Goal: Information Seeking & Learning: Learn about a topic

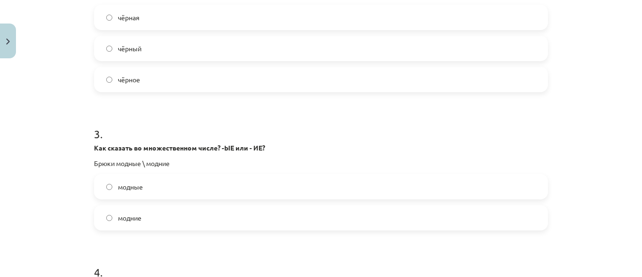
scroll to position [423, 0]
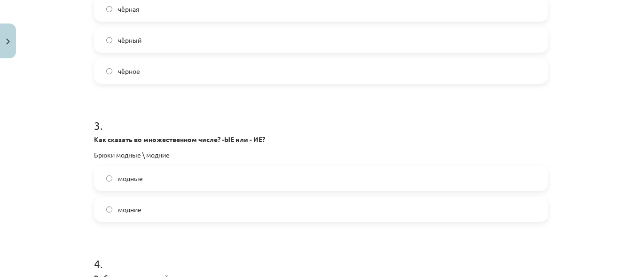
click at [151, 181] on label "модные" at bounding box center [321, 177] width 452 height 23
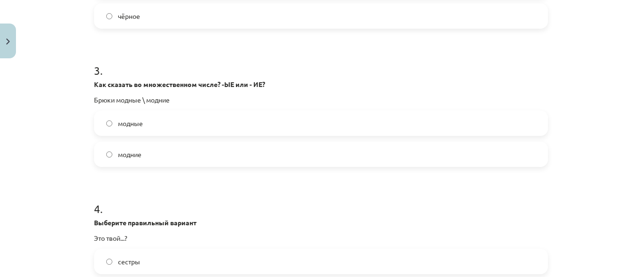
scroll to position [564, 0]
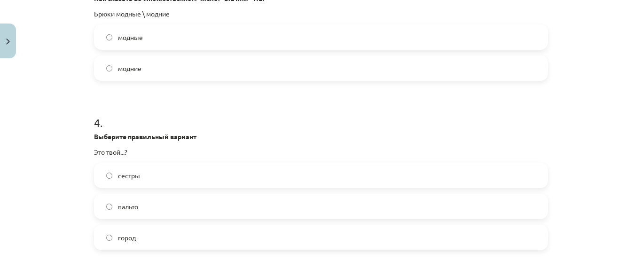
drag, startPoint x: 120, startPoint y: 244, endPoint x: 187, endPoint y: 190, distance: 86.5
click at [122, 242] on label "город" at bounding box center [321, 237] width 452 height 23
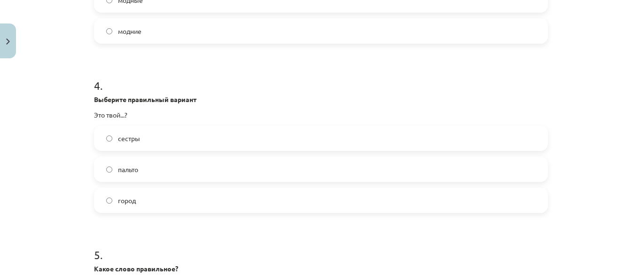
scroll to position [705, 0]
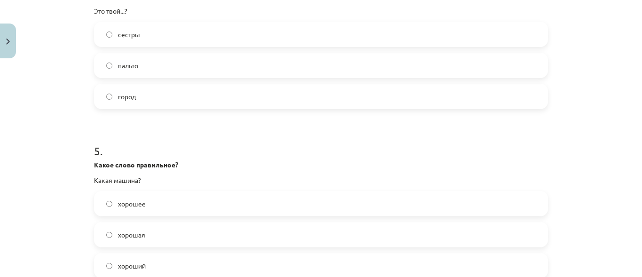
click at [132, 235] on span "хорошая" at bounding box center [131, 235] width 27 height 10
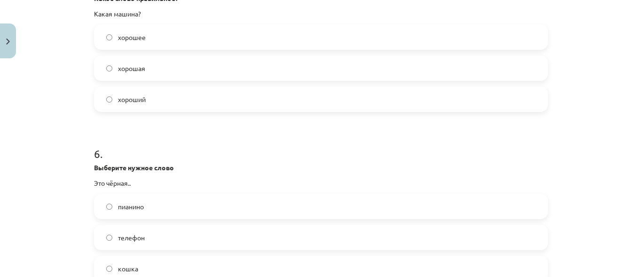
scroll to position [893, 0]
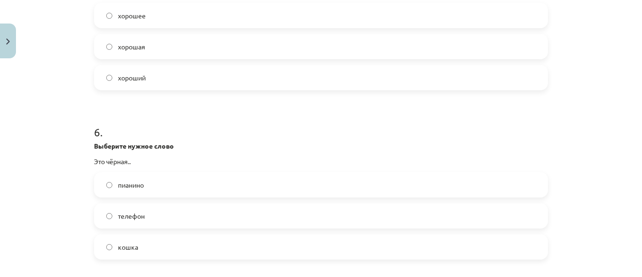
drag, startPoint x: 137, startPoint y: 248, endPoint x: 162, endPoint y: 232, distance: 30.0
click at [140, 246] on label "кошка" at bounding box center [321, 246] width 452 height 23
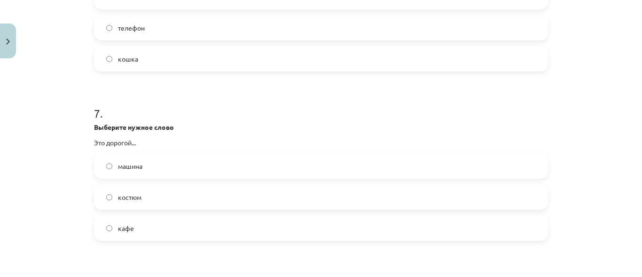
click at [141, 196] on label "костюм" at bounding box center [321, 196] width 452 height 23
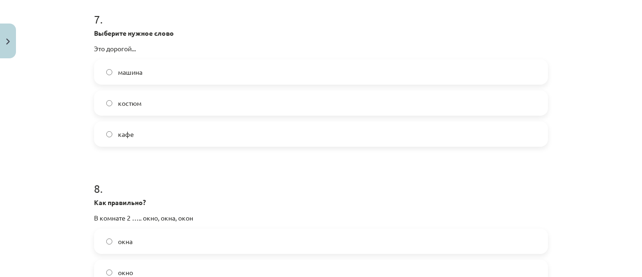
scroll to position [1222, 0]
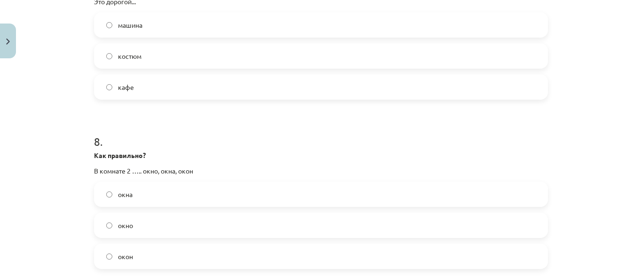
click at [148, 197] on label "окна" at bounding box center [321, 193] width 452 height 23
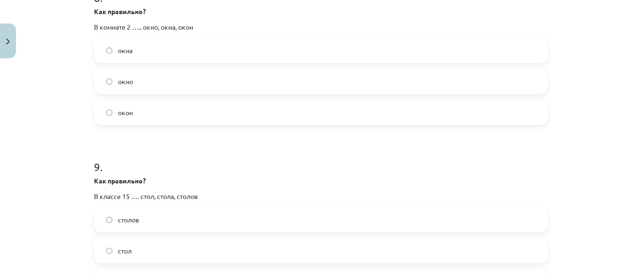
scroll to position [1410, 0]
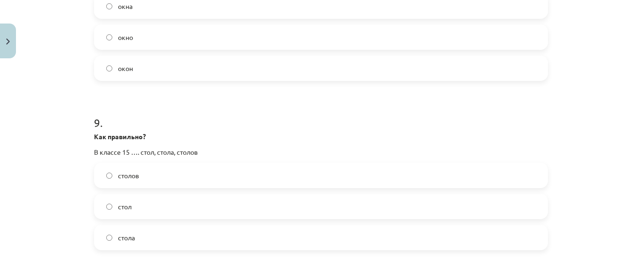
click at [149, 179] on label "столов" at bounding box center [321, 175] width 452 height 23
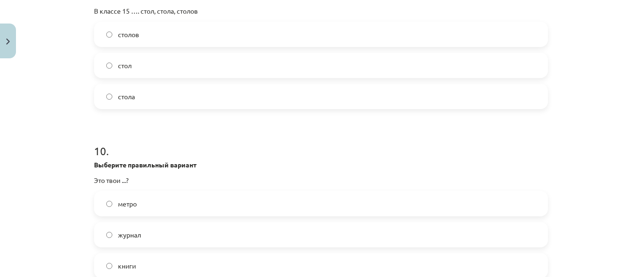
scroll to position [1598, 0]
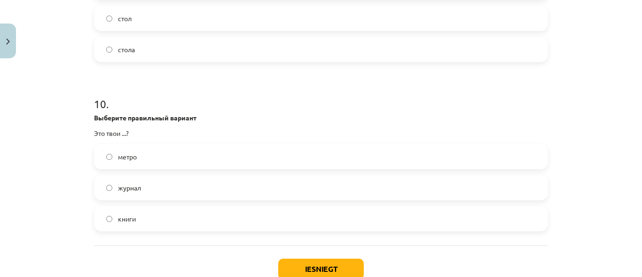
drag, startPoint x: 146, startPoint y: 187, endPoint x: 153, endPoint y: 188, distance: 7.6
click at [146, 187] on label "журнал" at bounding box center [321, 187] width 452 height 23
click at [297, 267] on button "Iesniegt" at bounding box center [321, 268] width 86 height 21
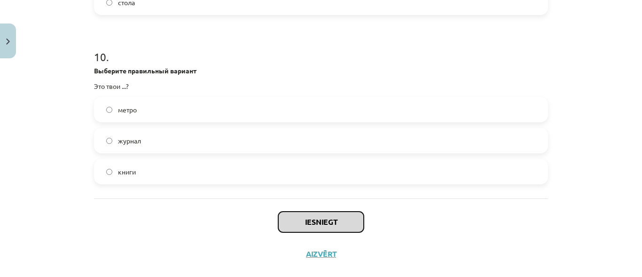
scroll to position [1661, 0]
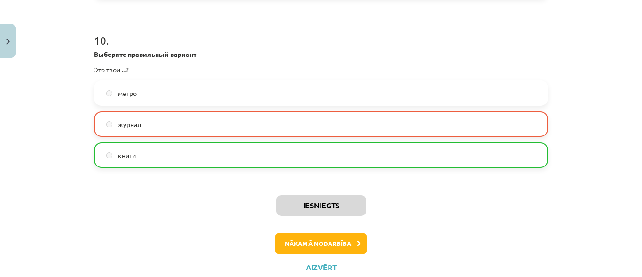
click at [306, 225] on div "Iesniegts Nākamā nodarbība Aizvērt" at bounding box center [321, 230] width 454 height 96
click at [297, 243] on button "Nākamā nodarbība" at bounding box center [321, 244] width 92 height 22
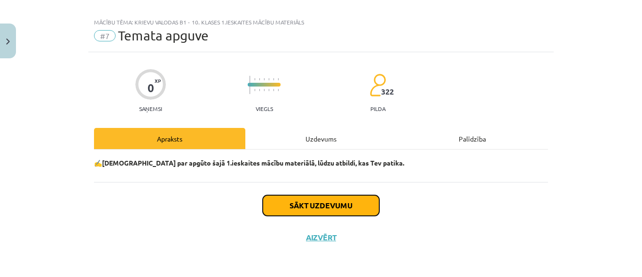
click at [302, 203] on button "Sākt uzdevumu" at bounding box center [321, 205] width 117 height 21
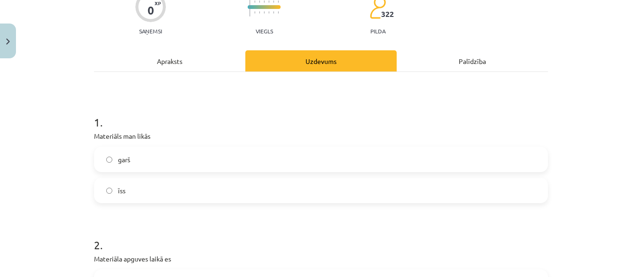
scroll to position [104, 0]
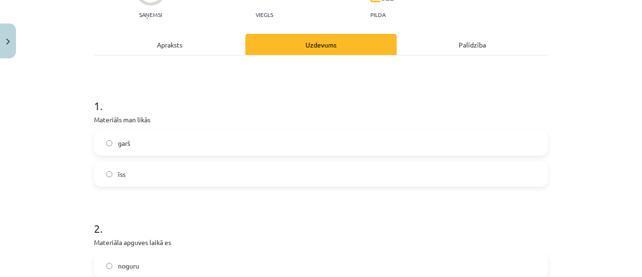
click at [130, 171] on label "īss" at bounding box center [321, 173] width 452 height 23
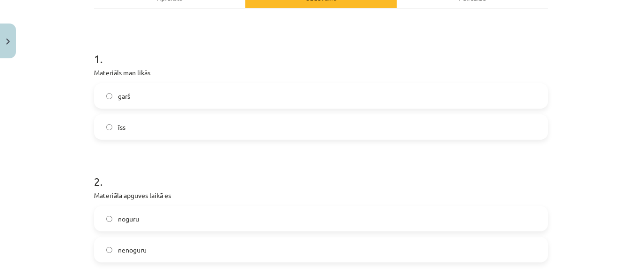
scroll to position [198, 0]
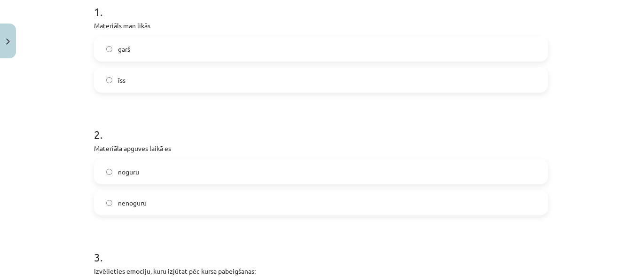
drag, startPoint x: 156, startPoint y: 201, endPoint x: 176, endPoint y: 188, distance: 23.7
click at [156, 200] on label "nenoguru" at bounding box center [321, 202] width 452 height 23
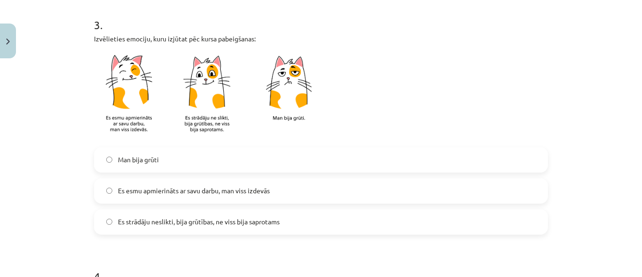
scroll to position [433, 0]
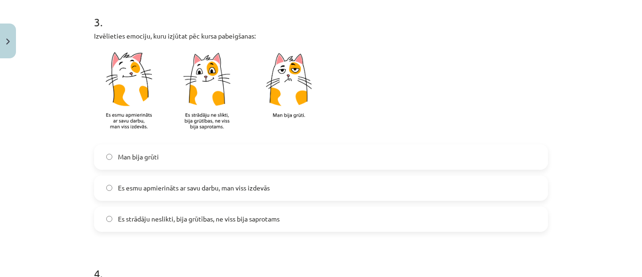
click at [236, 190] on span "Es esmu apmierināts ar savu darbu, man viss izdevās" at bounding box center [194, 188] width 152 height 10
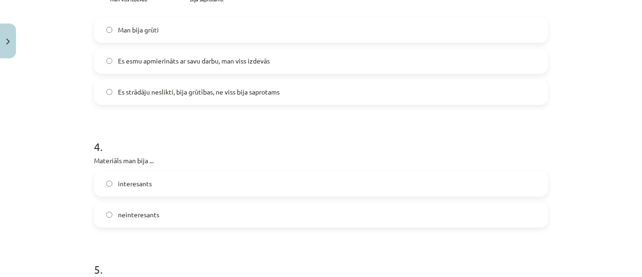
scroll to position [574, 0]
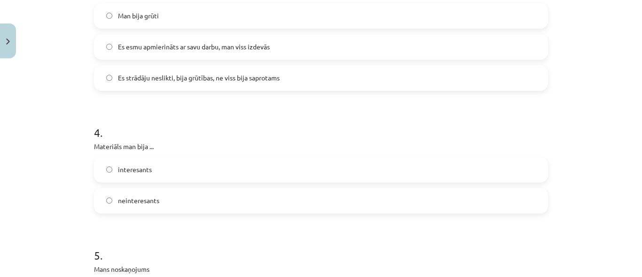
drag, startPoint x: 154, startPoint y: 204, endPoint x: 156, endPoint y: 199, distance: 5.4
click at [154, 203] on span "neinteresants" at bounding box center [138, 200] width 41 height 10
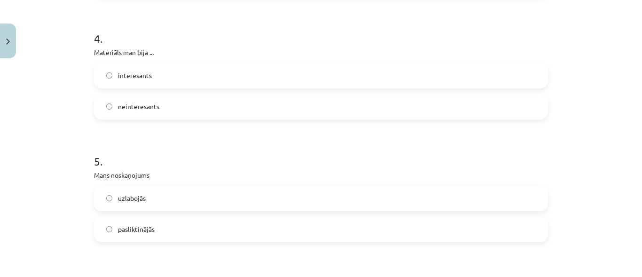
drag, startPoint x: 140, startPoint y: 198, endPoint x: 144, endPoint y: 195, distance: 5.5
click at [141, 197] on span "uzlabojās" at bounding box center [132, 198] width 28 height 10
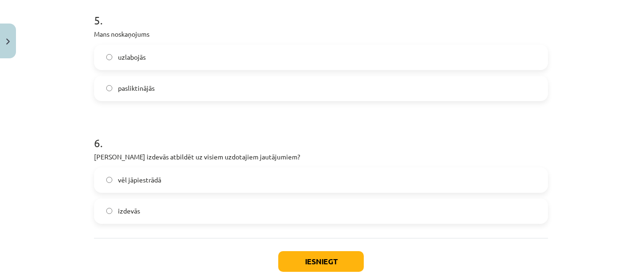
drag, startPoint x: 110, startPoint y: 218, endPoint x: 143, endPoint y: 213, distance: 33.8
click at [110, 218] on label "izdevās" at bounding box center [321, 210] width 452 height 23
click at [133, 211] on span "izdevās" at bounding box center [129, 211] width 22 height 10
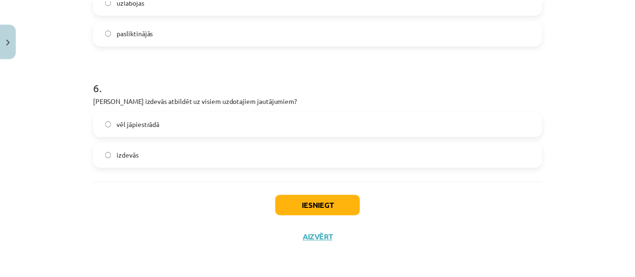
scroll to position [865, 0]
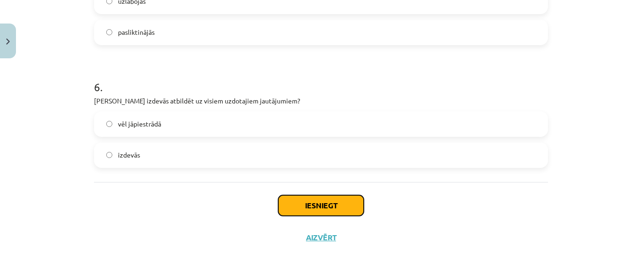
click at [338, 200] on button "Iesniegt" at bounding box center [321, 205] width 86 height 21
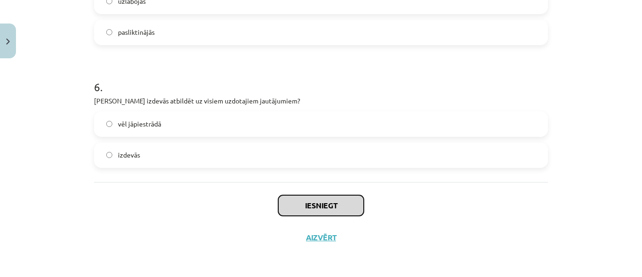
click at [278, 195] on button "Iesniegt" at bounding box center [321, 205] width 86 height 21
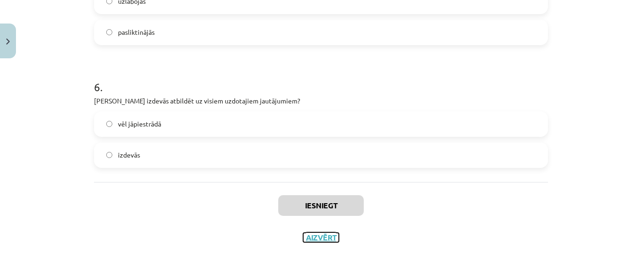
click at [316, 236] on button "Aizvērt" at bounding box center [321, 237] width 36 height 9
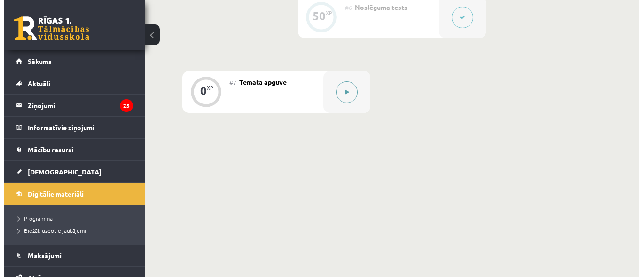
scroll to position [664, 0]
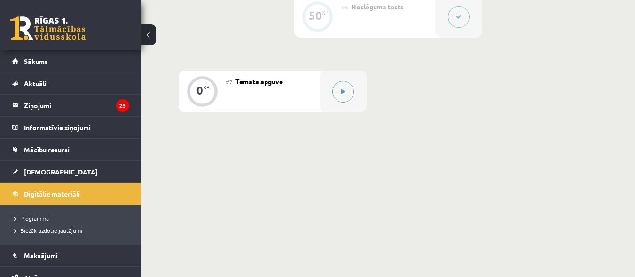
click at [340, 97] on button at bounding box center [343, 92] width 22 height 22
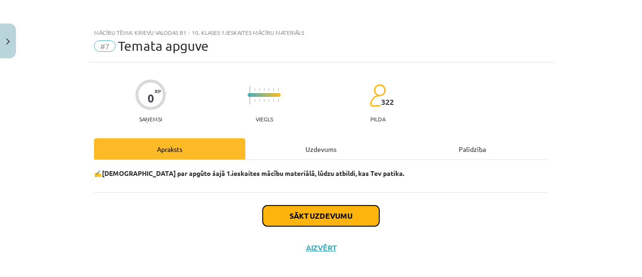
click at [318, 215] on button "Sākt uzdevumu" at bounding box center [321, 215] width 117 height 21
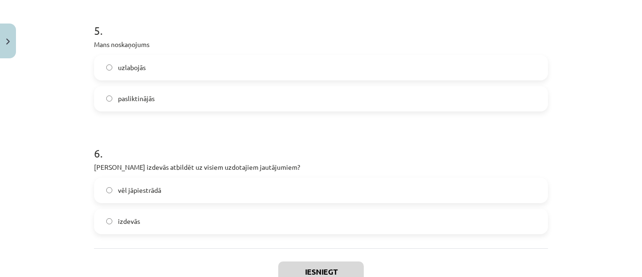
scroll to position [865, 0]
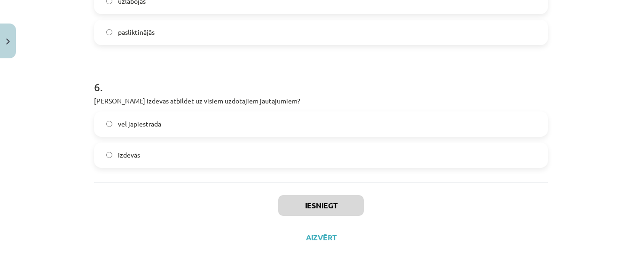
click at [326, 232] on div "Iesniegt Aizvērt" at bounding box center [321, 215] width 454 height 66
click at [319, 238] on button "Aizvērt" at bounding box center [321, 237] width 36 height 9
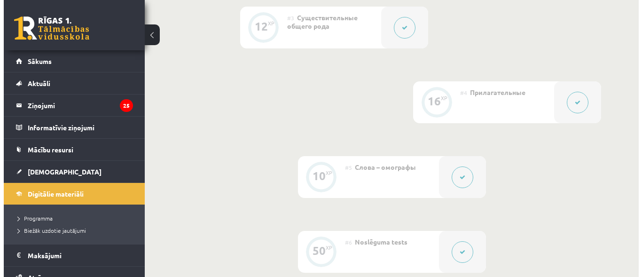
scroll to position [617, 0]
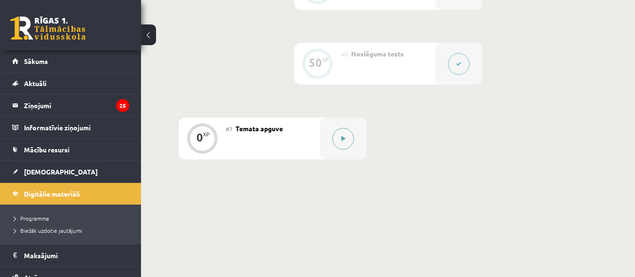
click at [340, 145] on button at bounding box center [343, 139] width 22 height 22
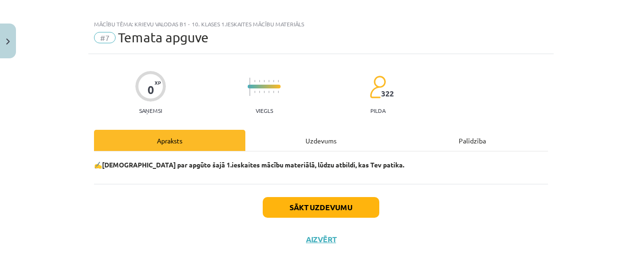
scroll to position [10, 0]
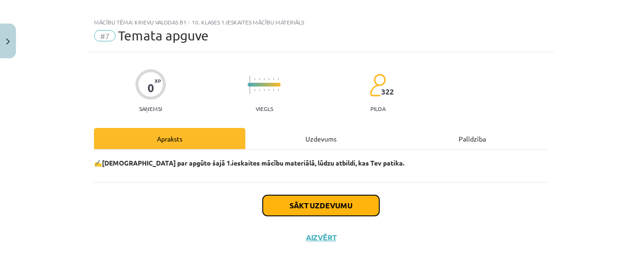
click at [310, 203] on button "Sākt uzdevumu" at bounding box center [321, 205] width 117 height 21
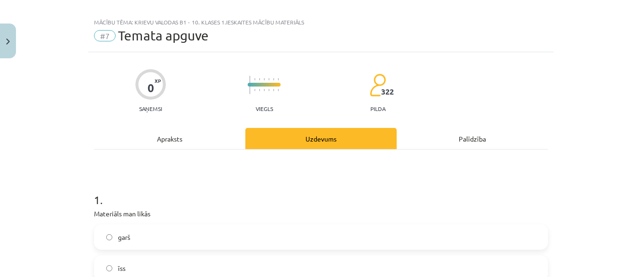
click at [109, 262] on label "īss" at bounding box center [321, 267] width 452 height 23
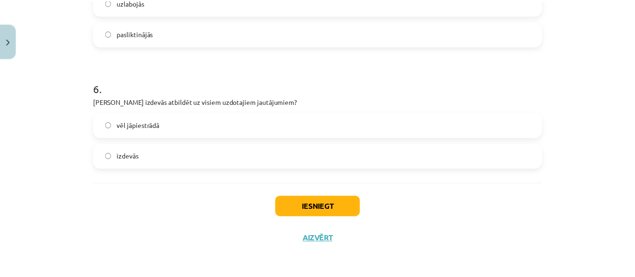
scroll to position [865, 0]
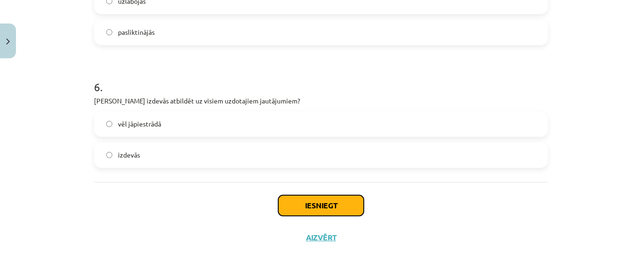
click at [311, 201] on button "Iesniegt" at bounding box center [321, 205] width 86 height 21
click at [312, 204] on button "Iesniegt" at bounding box center [321, 205] width 86 height 21
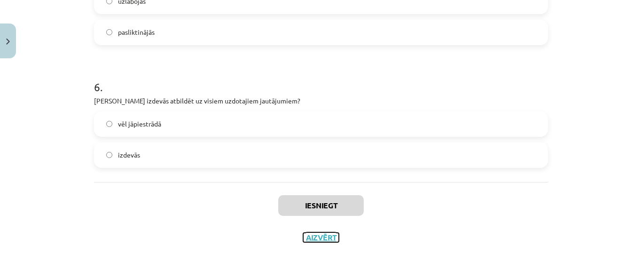
click at [321, 239] on button "Aizvērt" at bounding box center [321, 237] width 36 height 9
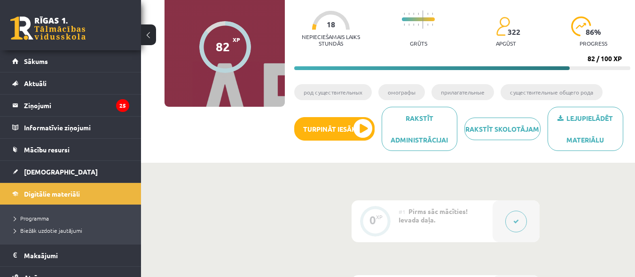
scroll to position [100, 0]
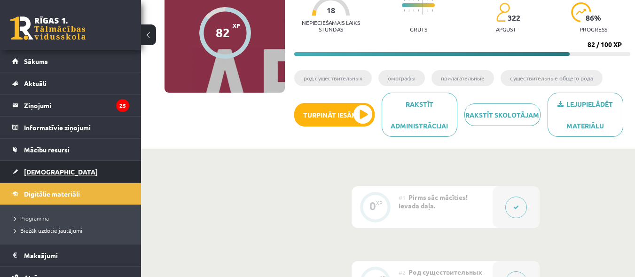
click at [43, 169] on span "[DEMOGRAPHIC_DATA]" at bounding box center [61, 171] width 74 height 8
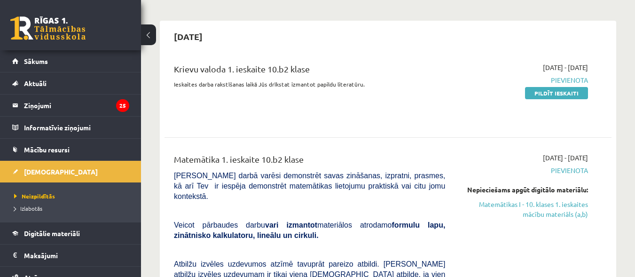
scroll to position [47, 0]
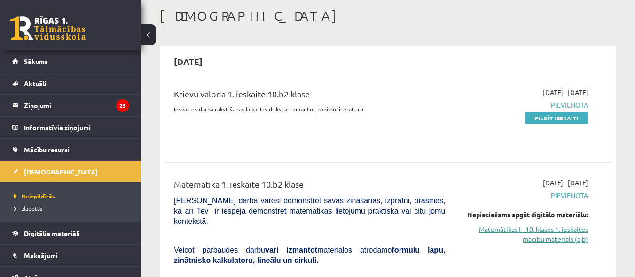
click at [540, 234] on link "Matemātikas I - 10. klases 1. ieskaites mācību materiāls (a,b)" at bounding box center [523, 234] width 129 height 20
click at [548, 234] on link "Matemātikas I - 10. klases 1. ieskaites mācību materiāls (a,b)" at bounding box center [523, 234] width 129 height 20
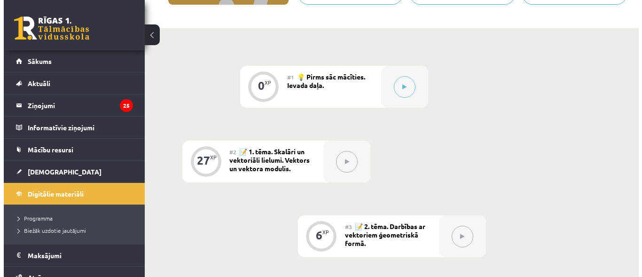
scroll to position [188, 0]
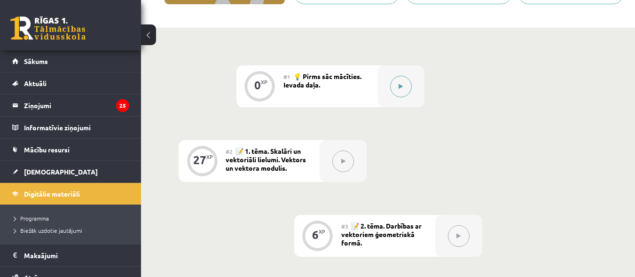
click at [399, 82] on button at bounding box center [401, 87] width 22 height 22
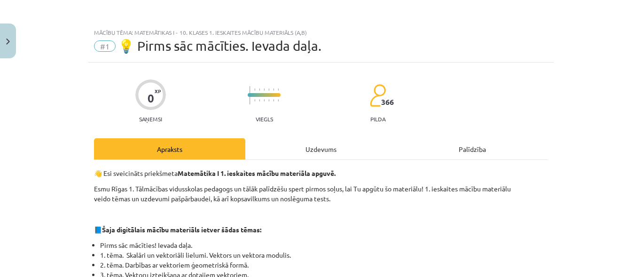
click at [313, 150] on div "Uzdevums" at bounding box center [320, 148] width 151 height 21
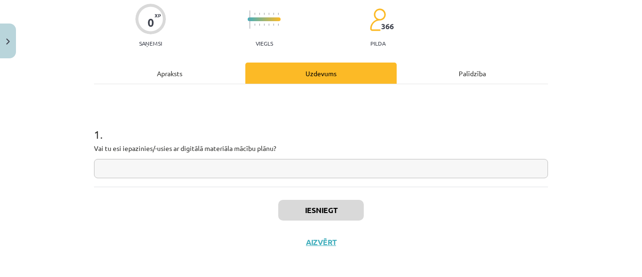
scroll to position [80, 0]
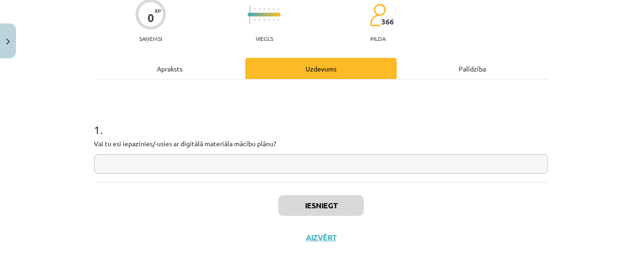
click at [229, 155] on div "1 . Vai tu esi iepazinies/-usies ar digitālā materiāla mācību plānu?" at bounding box center [321, 140] width 454 height 67
click at [229, 155] on input "text" at bounding box center [321, 163] width 454 height 19
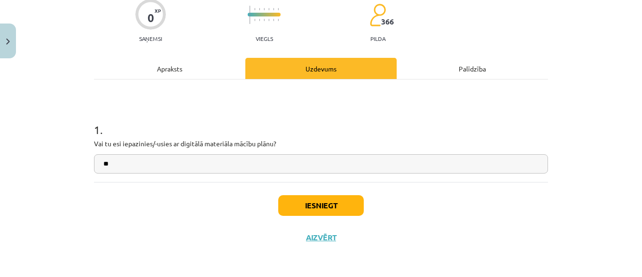
type input "**"
click at [321, 207] on button "Iesniegt" at bounding box center [321, 205] width 86 height 21
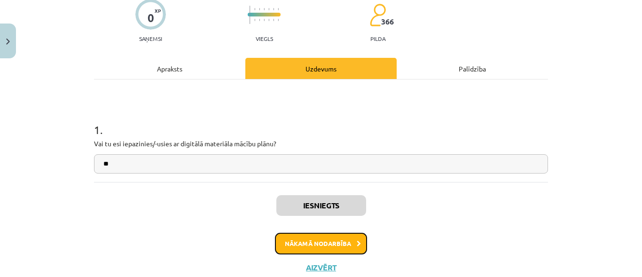
click at [333, 242] on button "Nākamā nodarbība" at bounding box center [321, 244] width 92 height 22
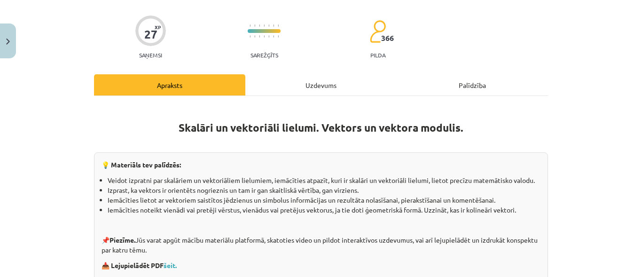
scroll to position [117, 0]
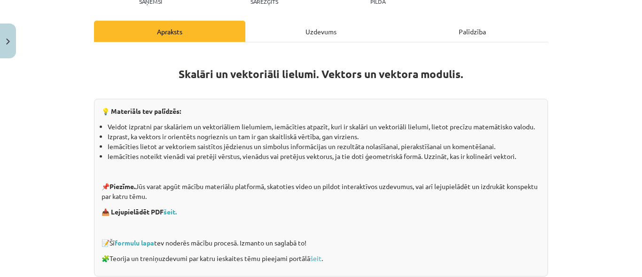
click at [317, 22] on div "Uzdevums" at bounding box center [320, 31] width 151 height 21
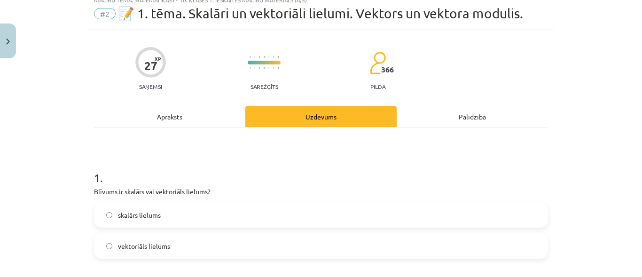
scroll to position [23, 0]
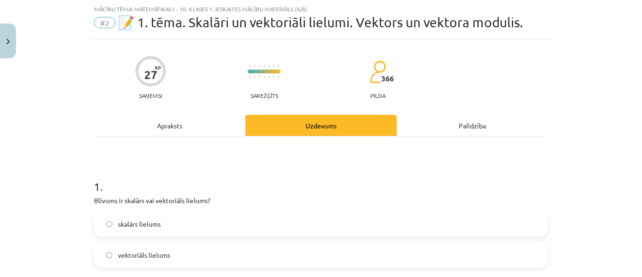
click at [146, 226] on span "skalārs lielums" at bounding box center [139, 224] width 43 height 10
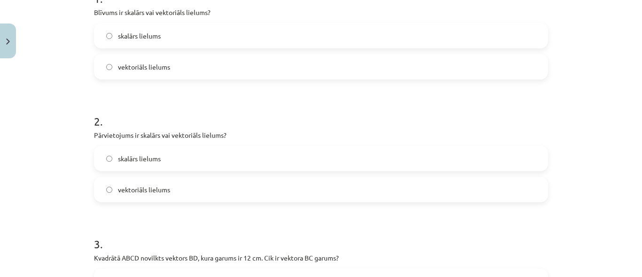
click at [161, 183] on label "vektoriāls lielums" at bounding box center [321, 189] width 452 height 23
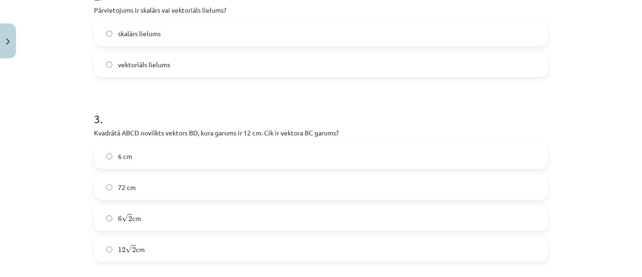
scroll to position [352, 0]
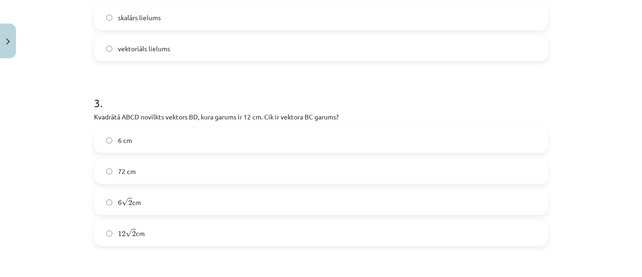
drag, startPoint x: 246, startPoint y: 138, endPoint x: 253, endPoint y: 138, distance: 7.0
click at [249, 138] on label "6 cm" at bounding box center [321, 139] width 452 height 23
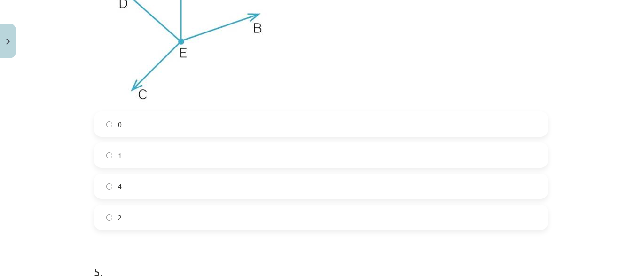
scroll to position [728, 0]
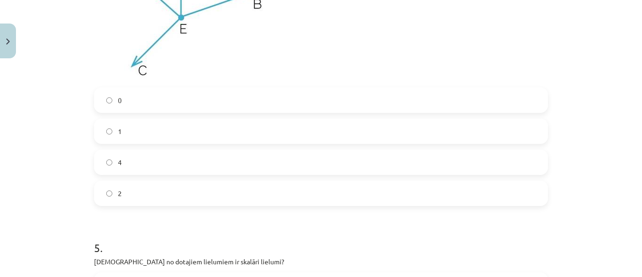
click at [130, 130] on label "1" at bounding box center [321, 130] width 452 height 23
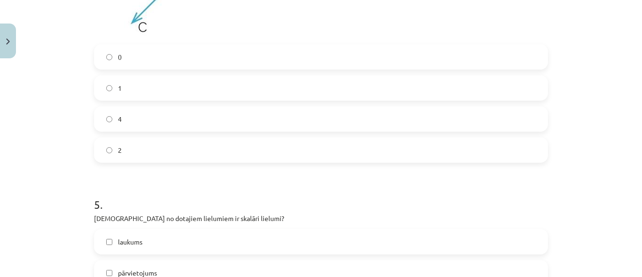
scroll to position [869, 0]
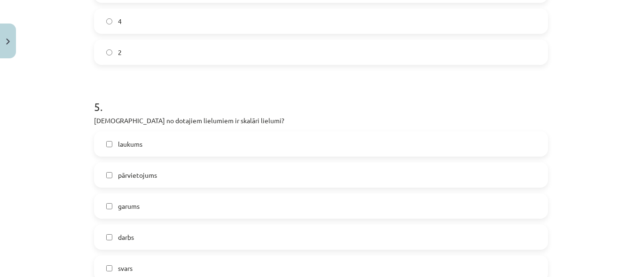
click at [125, 147] on span "laukums" at bounding box center [130, 144] width 24 height 10
drag, startPoint x: 114, startPoint y: 207, endPoint x: 142, endPoint y: 199, distance: 29.4
click at [114, 207] on label "garums" at bounding box center [321, 205] width 452 height 23
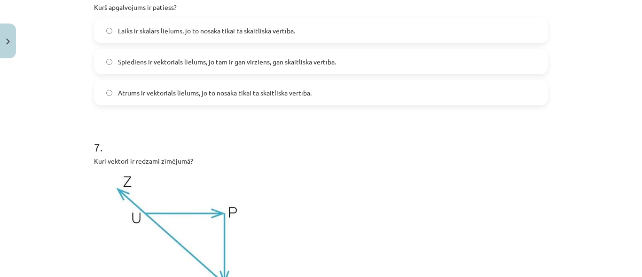
scroll to position [1151, 0]
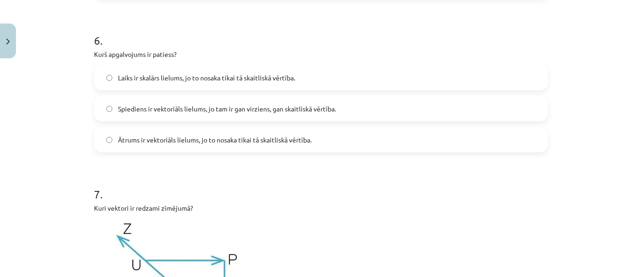
drag, startPoint x: 221, startPoint y: 141, endPoint x: 224, endPoint y: 136, distance: 5.5
click at [222, 141] on span "Ātrums ir vektoriāls lielums, jo to nosaka tikai tā skaitliskā vērtība." at bounding box center [215, 140] width 194 height 10
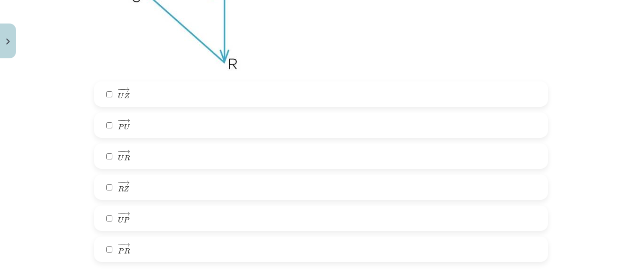
scroll to position [1433, 0]
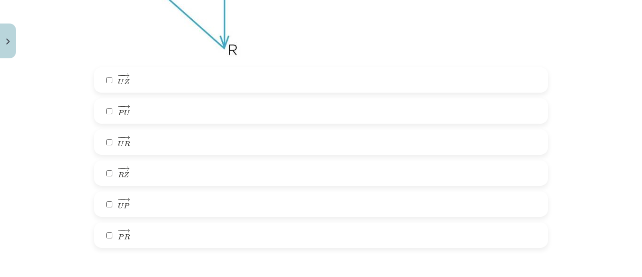
click at [158, 203] on label "− − → U P U P →" at bounding box center [321, 203] width 452 height 23
click at [132, 165] on label "− − → R Z R Z →" at bounding box center [321, 172] width 452 height 23
click at [118, 234] on span "P" at bounding box center [121, 237] width 6 height 6
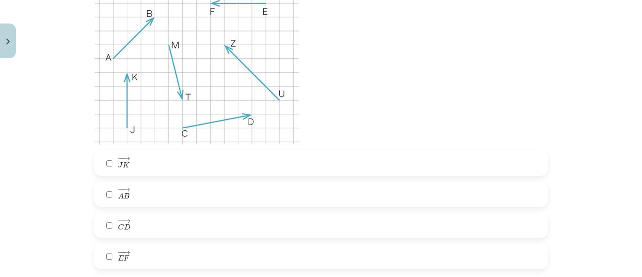
scroll to position [1809, 0]
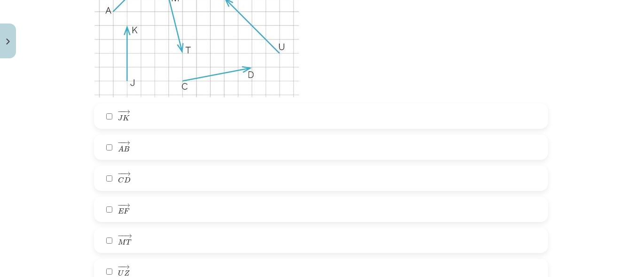
click at [137, 207] on label "− − → E F E F →" at bounding box center [321, 208] width 452 height 23
click at [134, 141] on label "− − → A B A B →" at bounding box center [321, 146] width 452 height 23
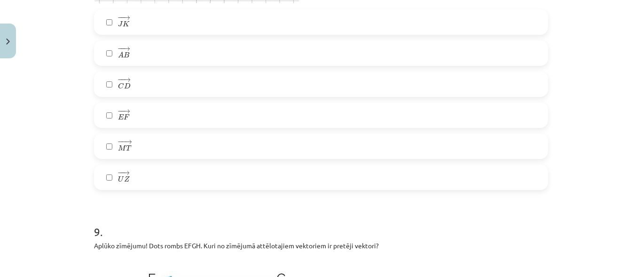
click at [138, 179] on label "− − → U Z U Z →" at bounding box center [321, 176] width 452 height 23
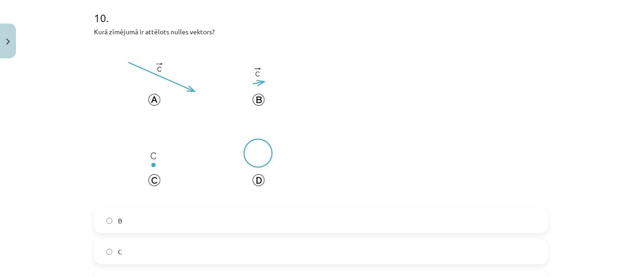
scroll to position [2561, 0]
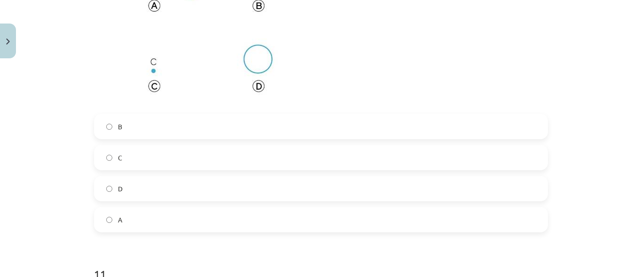
click at [119, 155] on label "C" at bounding box center [321, 157] width 452 height 23
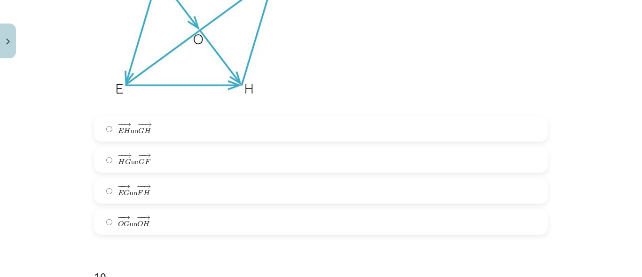
scroll to position [2256, 0]
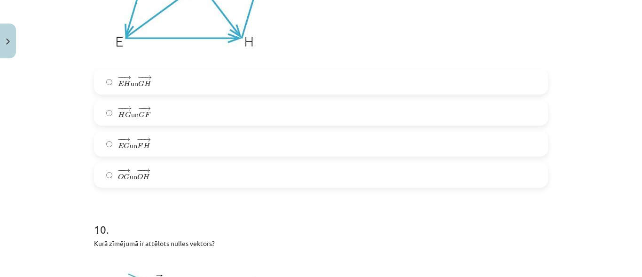
drag, startPoint x: 126, startPoint y: 145, endPoint x: 131, endPoint y: 127, distance: 18.0
click at [127, 141] on span "− − → E G E G → un − − → F H F H →" at bounding box center [134, 143] width 32 height 13
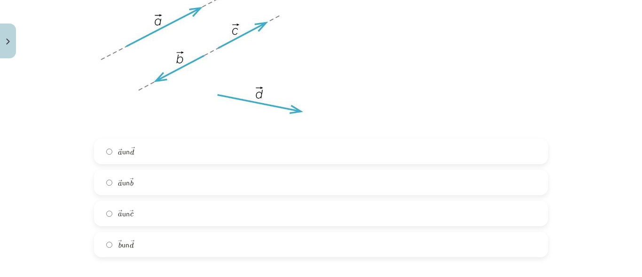
scroll to position [2914, 0]
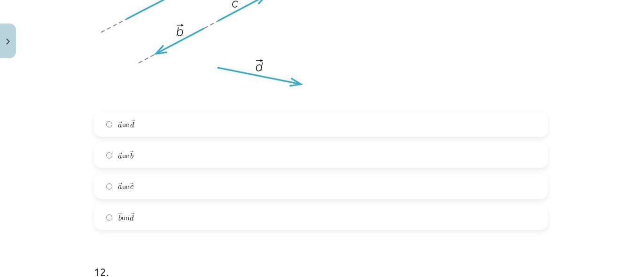
drag, startPoint x: 100, startPoint y: 182, endPoint x: 128, endPoint y: 144, distance: 46.7
click at [101, 180] on label "→ a a → un → c c →" at bounding box center [321, 185] width 452 height 23
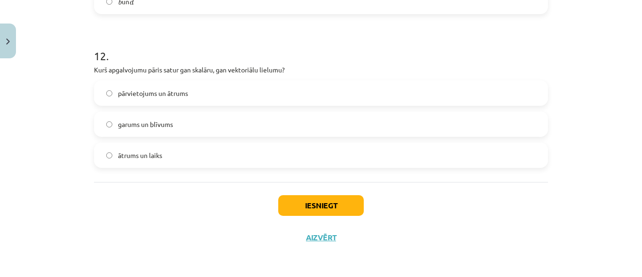
click at [158, 127] on span "garums un blīvums" at bounding box center [145, 124] width 55 height 10
click at [319, 203] on button "Iesniegt" at bounding box center [321, 205] width 86 height 21
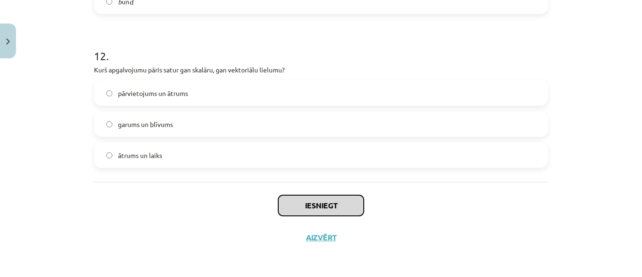
click at [311, 205] on button "Iesniegt" at bounding box center [321, 205] width 86 height 21
click at [278, 195] on button "Iesniegt" at bounding box center [321, 205] width 86 height 21
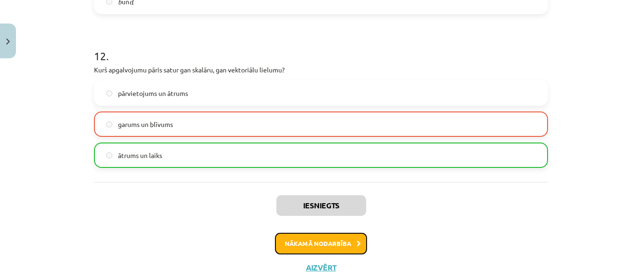
click at [297, 239] on button "Nākamā nodarbība" at bounding box center [321, 244] width 92 height 22
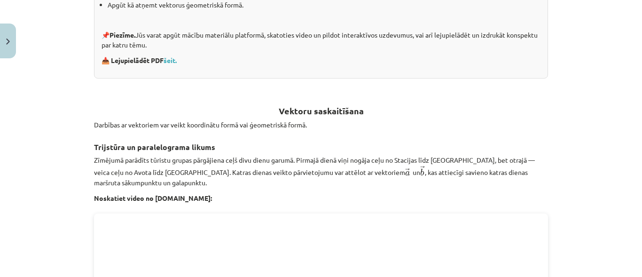
scroll to position [117, 0]
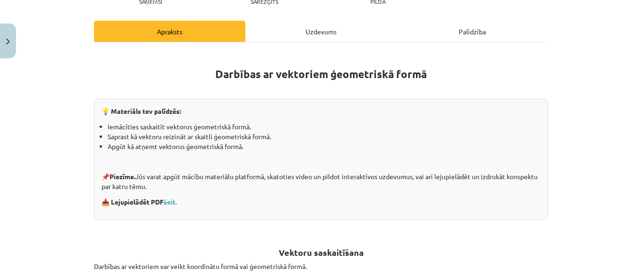
click at [307, 28] on div "Uzdevums" at bounding box center [320, 31] width 151 height 21
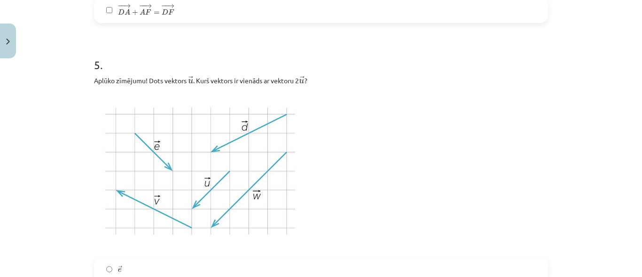
scroll to position [1549, 0]
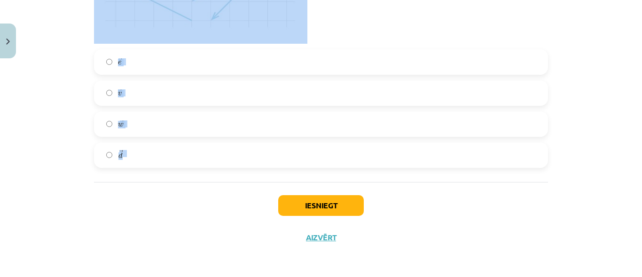
drag, startPoint x: 92, startPoint y: 202, endPoint x: 135, endPoint y: 164, distance: 57.3
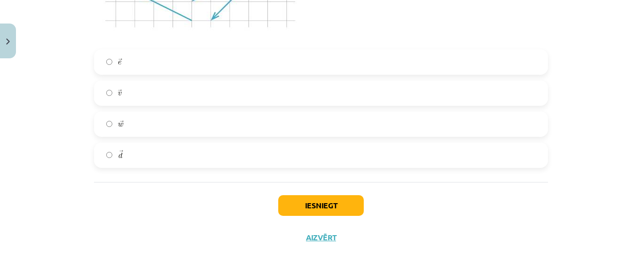
drag, startPoint x: 121, startPoint y: 153, endPoint x: 114, endPoint y: 211, distance: 58.6
click at [114, 213] on div "Iesniegt Aizvērt" at bounding box center [321, 215] width 454 height 66
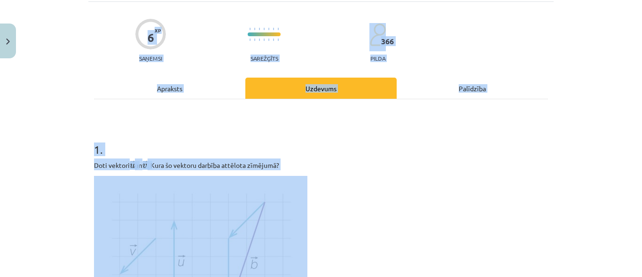
scroll to position [0, 0]
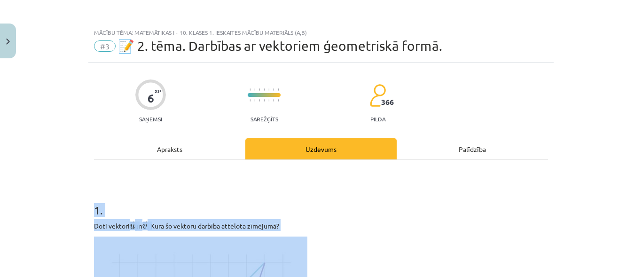
drag, startPoint x: 118, startPoint y: 157, endPoint x: 86, endPoint y: 202, distance: 54.6
copy form "9 . Lore ipsumdo → s a → ﻿﻿ co ﻿﻿ → a e → . Sedd ei tempori utlabor etdolore ma…"
click at [433, 195] on h1 "1 ." at bounding box center [321, 201] width 454 height 29
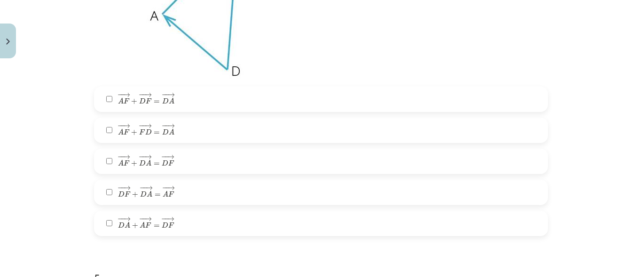
scroll to position [1128, 0]
click at [175, 159] on label "− − → A F + − − → D A = − − → D F A F → + D A → = D F →" at bounding box center [321, 160] width 452 height 23
click at [148, 130] on span "− − → A F + − − → F D = − − → D A" at bounding box center [146, 129] width 56 height 11
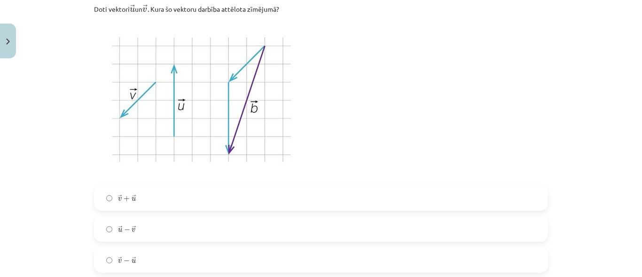
scroll to position [233, 0]
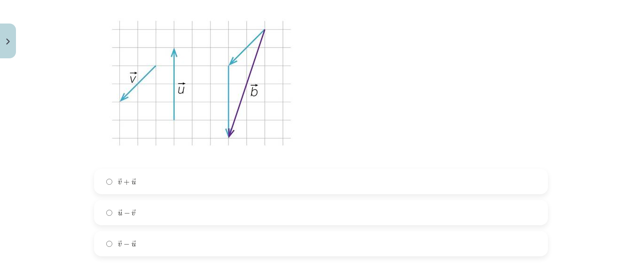
click at [133, 180] on label "→ v + → u v → + u →" at bounding box center [321, 181] width 452 height 23
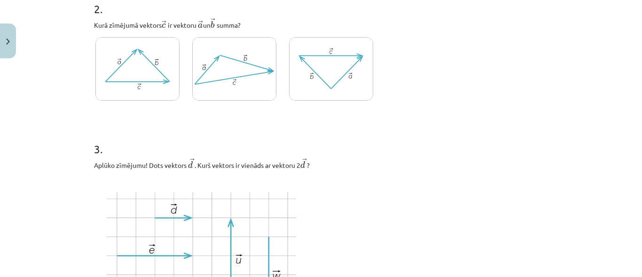
scroll to position [468, 0]
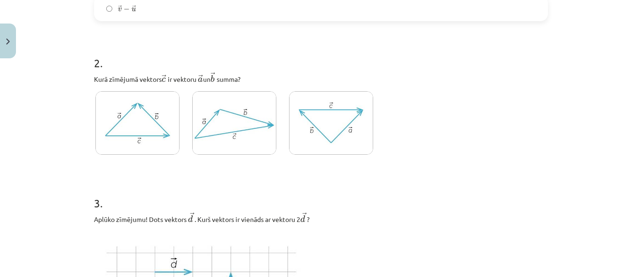
drag, startPoint x: 75, startPoint y: 57, endPoint x: 83, endPoint y: 70, distance: 15.6
drag, startPoint x: 83, startPoint y: 70, endPoint x: 57, endPoint y: 48, distance: 34.0
click at [57, 48] on div "Mācību tēma: Matemātikas i - 10. klases 1. ieskaites mācību materiāls (a,b) #3 …" at bounding box center [321, 138] width 642 height 277
drag, startPoint x: 66, startPoint y: 79, endPoint x: 78, endPoint y: 74, distance: 13.7
click at [78, 74] on div "Mācību tēma: Matemātikas i - 10. klases 1. ieskaites mācību materiāls (a,b) #3 …" at bounding box center [321, 138] width 642 height 277
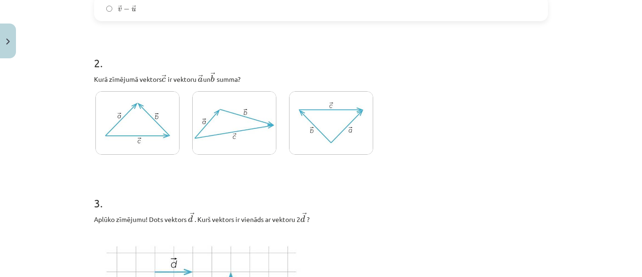
click at [216, 133] on img at bounding box center [234, 122] width 84 height 63
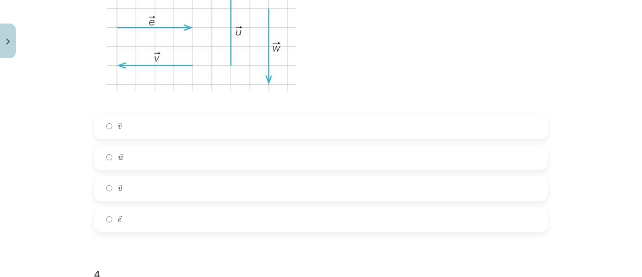
scroll to position [703, 0]
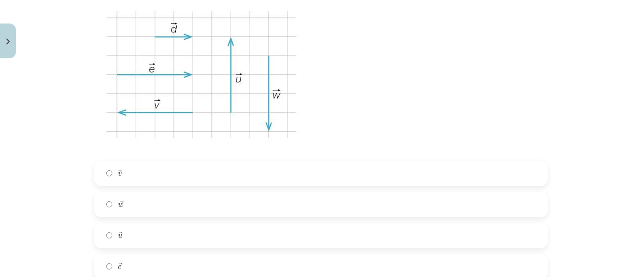
click at [125, 258] on label "→ e e →" at bounding box center [321, 266] width 452 height 23
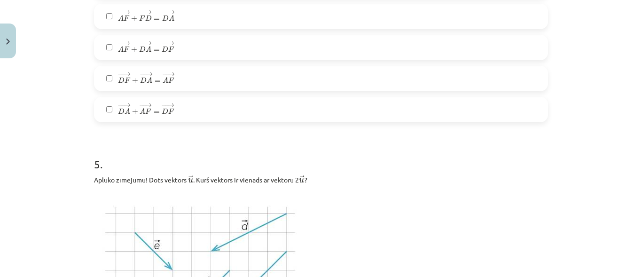
scroll to position [1220, 0]
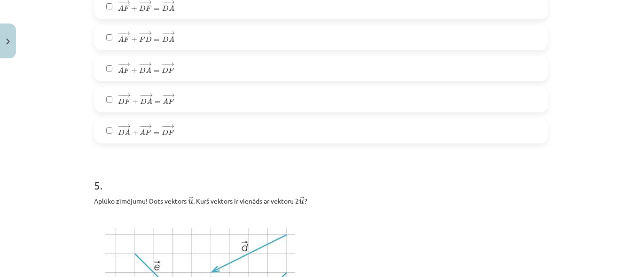
click at [167, 67] on span "→" at bounding box center [171, 65] width 8 height 4
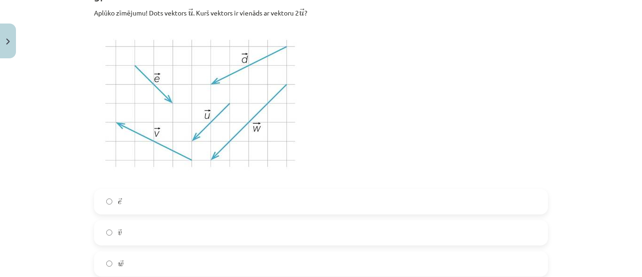
scroll to position [1455, 0]
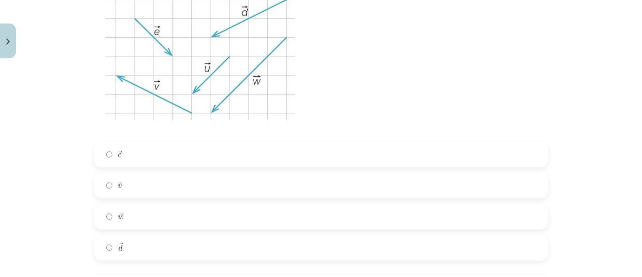
click at [129, 241] on label "→ d d →" at bounding box center [321, 247] width 452 height 23
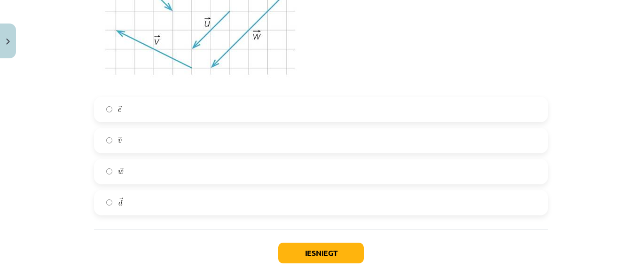
scroll to position [1549, 0]
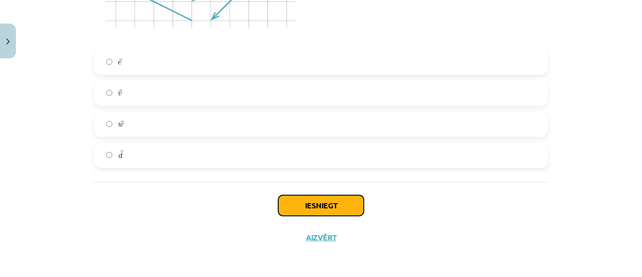
click at [309, 202] on button "Iesniegt" at bounding box center [321, 205] width 86 height 21
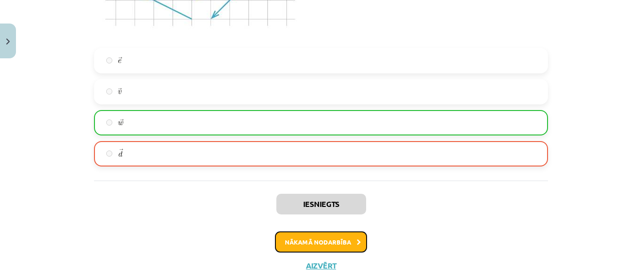
click at [298, 240] on button "Nākamā nodarbība" at bounding box center [321, 242] width 92 height 22
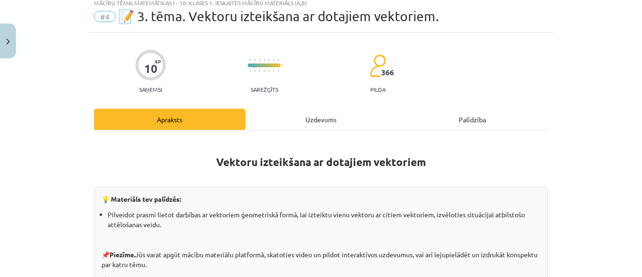
scroll to position [23, 0]
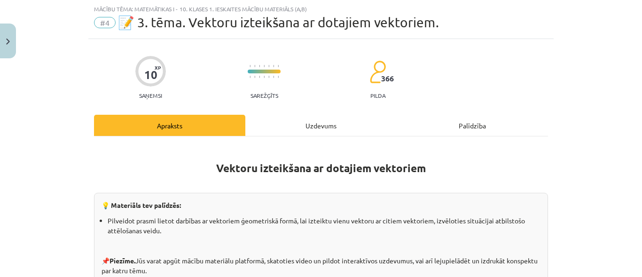
click at [320, 121] on div "Uzdevums" at bounding box center [320, 125] width 151 height 21
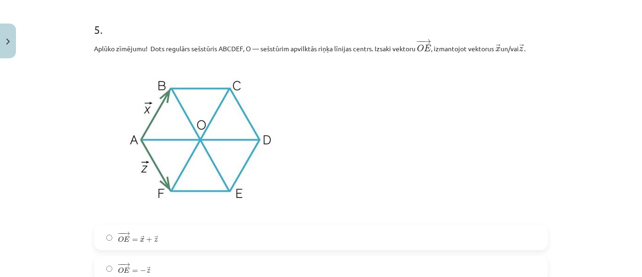
scroll to position [1781, 0]
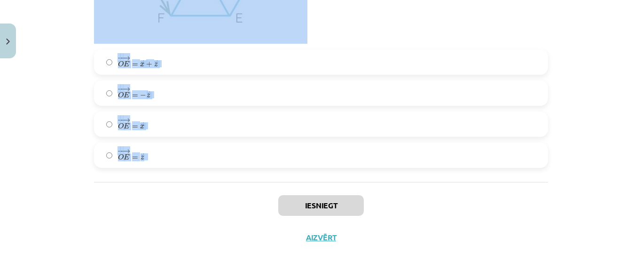
drag, startPoint x: 90, startPoint y: 207, endPoint x: 160, endPoint y: 162, distance: 83.0
copy form "5 . Loremi dolorsit! Amet consecte adipiscin ELITSE, D — eiusmodte incididun ut…"
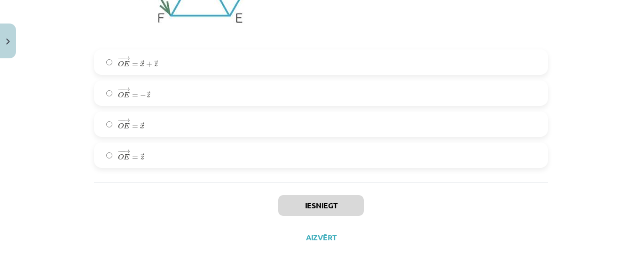
click at [148, 192] on div "Iesniegt Aizvērt" at bounding box center [321, 215] width 454 height 66
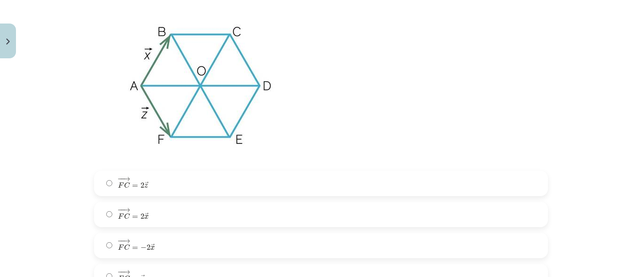
scroll to position [282, 0]
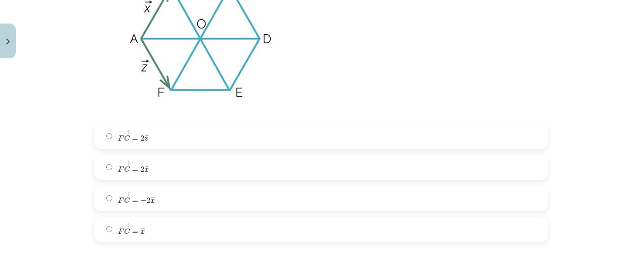
click at [163, 203] on label "− − → F C = − 2 → x F C → = − 2 x →" at bounding box center [321, 198] width 452 height 23
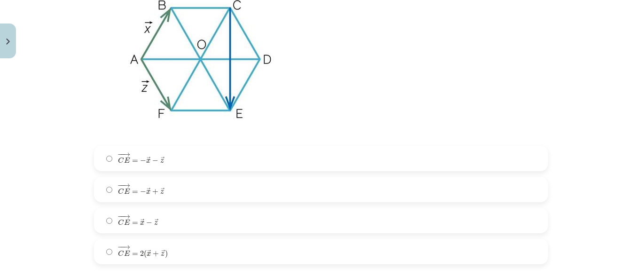
scroll to position [658, 0]
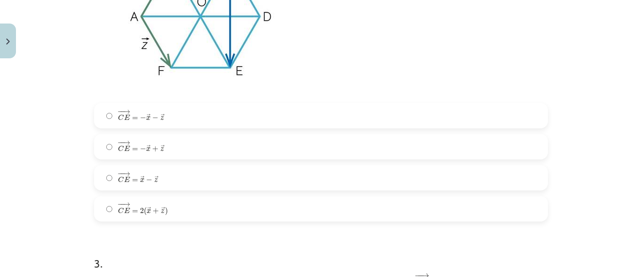
drag, startPoint x: 160, startPoint y: 114, endPoint x: 169, endPoint y: 103, distance: 14.0
click at [163, 112] on label "− − → C E = − → x − → z C E → = − x → − z →" at bounding box center [321, 115] width 452 height 23
click at [194, 117] on label "− − → C E = − → x − → z C E → = − x → − z →" at bounding box center [321, 115] width 452 height 23
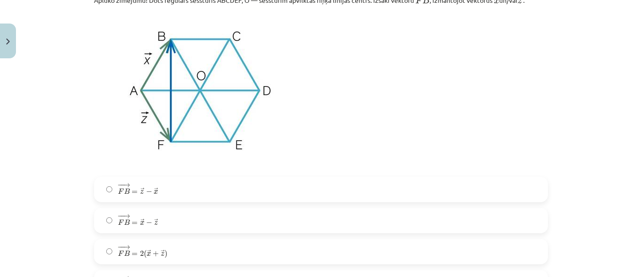
scroll to position [1081, 0]
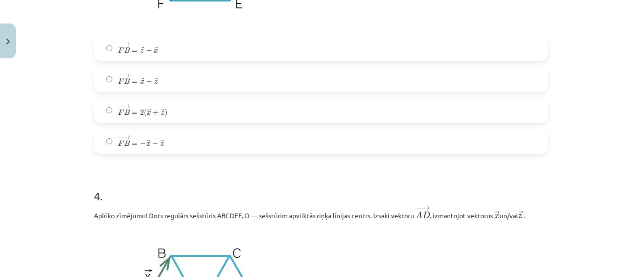
click at [168, 146] on label "− − → F B = − → x − → z F B → = − x → − z →" at bounding box center [321, 141] width 452 height 23
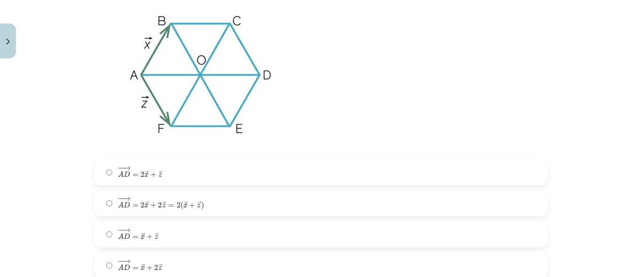
scroll to position [1316, 0]
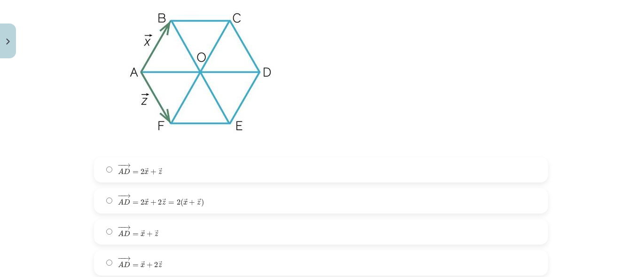
click at [153, 170] on span "− − → A D = 2 → x + → z" at bounding box center [140, 168] width 44 height 11
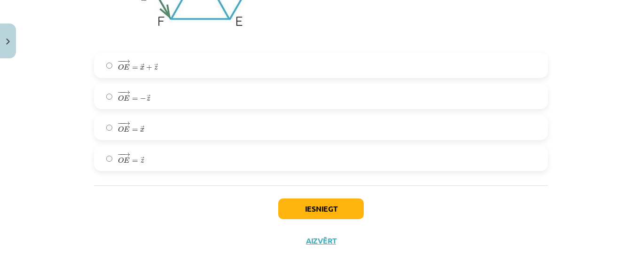
scroll to position [1781, 0]
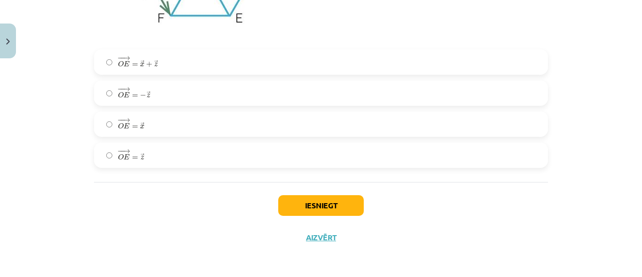
click at [167, 89] on label "− − → O E = − → z O E → = − z →" at bounding box center [321, 92] width 452 height 23
click at [314, 207] on button "Iesniegt" at bounding box center [321, 205] width 86 height 21
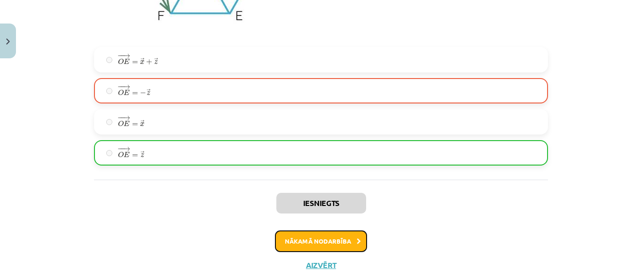
click at [337, 242] on button "Nākamā nodarbība" at bounding box center [321, 241] width 92 height 22
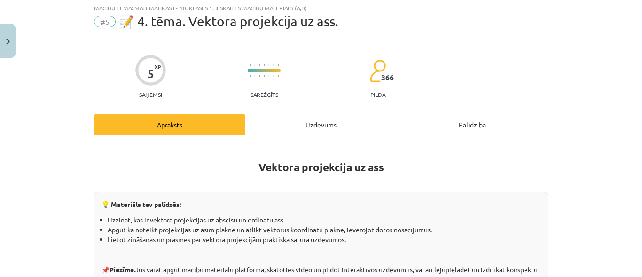
scroll to position [23, 0]
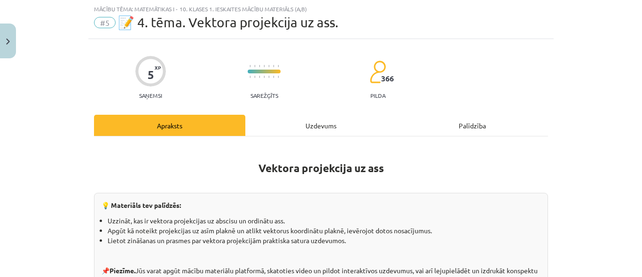
drag, startPoint x: 301, startPoint y: 126, endPoint x: 301, endPoint y: 133, distance: 6.1
click at [301, 125] on div "Uzdevums" at bounding box center [320, 125] width 151 height 21
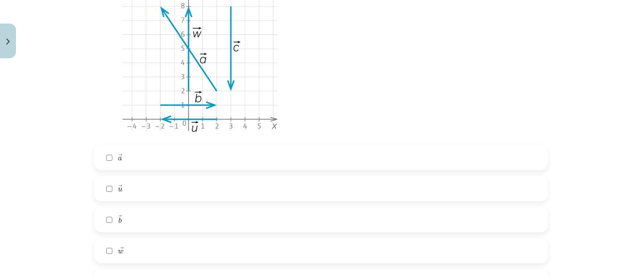
scroll to position [258, 0]
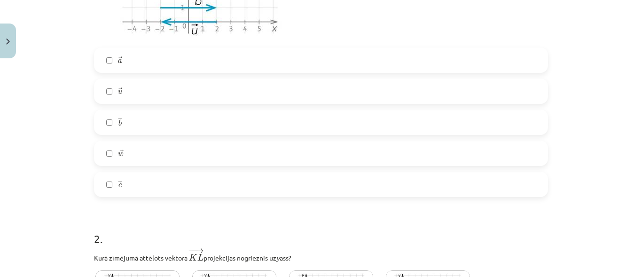
click at [134, 185] on label "→ c c →" at bounding box center [321, 183] width 452 height 23
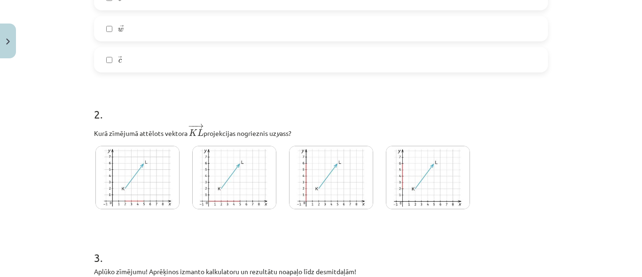
scroll to position [862, 0]
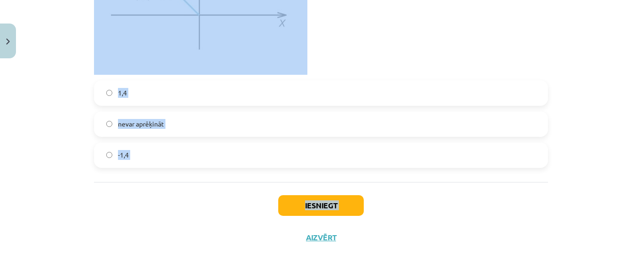
drag, startPoint x: 93, startPoint y: 70, endPoint x: 151, endPoint y: 183, distance: 127.6
click at [134, 144] on label "-1,4" at bounding box center [321, 154] width 452 height 23
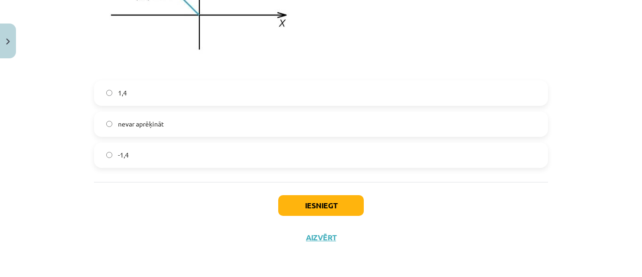
click at [75, 174] on div "Mācību tēma: Matemātikas i - 10. klases 1. ieskaites mācību materiāls (a,b) #5 …" at bounding box center [321, 138] width 642 height 277
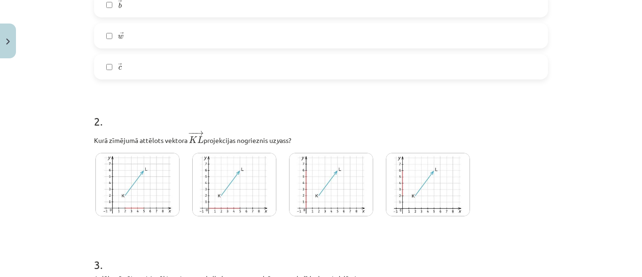
scroll to position [564, 0]
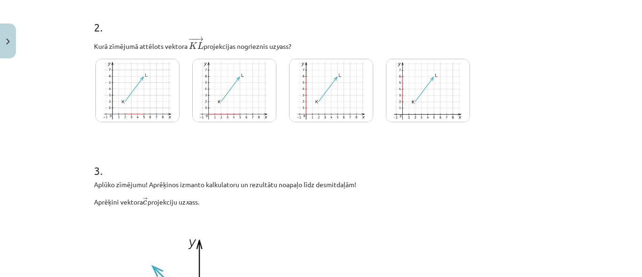
click at [251, 76] on img at bounding box center [234, 90] width 84 height 63
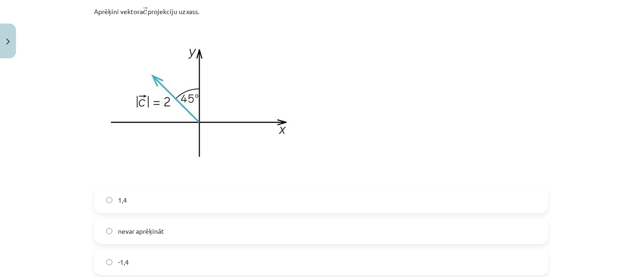
scroll to position [799, 0]
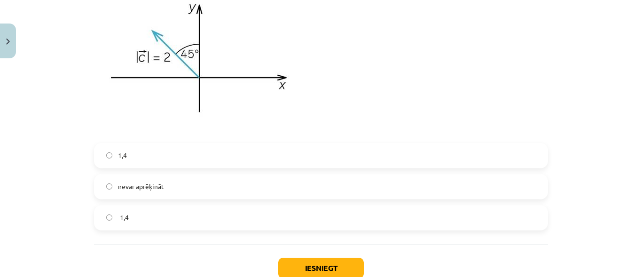
click at [166, 185] on label "nevar aprēķināt" at bounding box center [321, 186] width 452 height 23
click at [313, 264] on button "Iesniegt" at bounding box center [321, 268] width 86 height 21
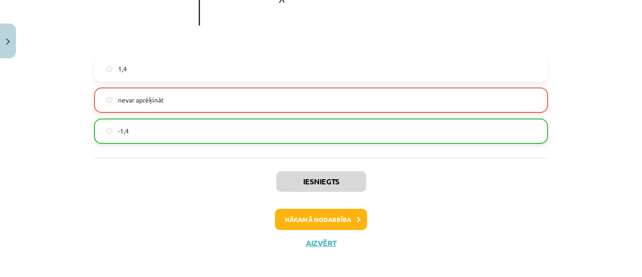
scroll to position [892, 0]
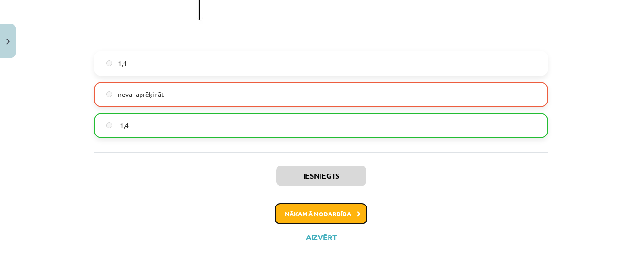
click at [318, 211] on button "Nākamā nodarbība" at bounding box center [321, 214] width 92 height 22
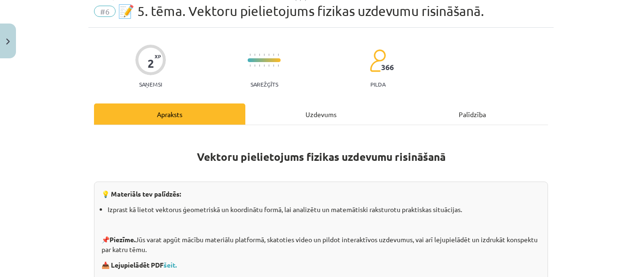
scroll to position [23, 0]
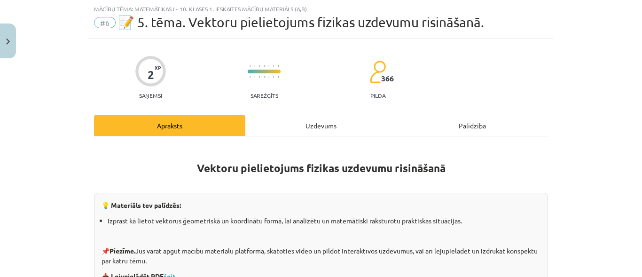
click at [310, 122] on div "Uzdevums" at bounding box center [320, 125] width 151 height 21
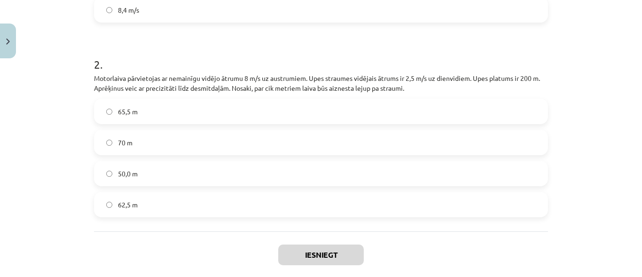
scroll to position [390, 0]
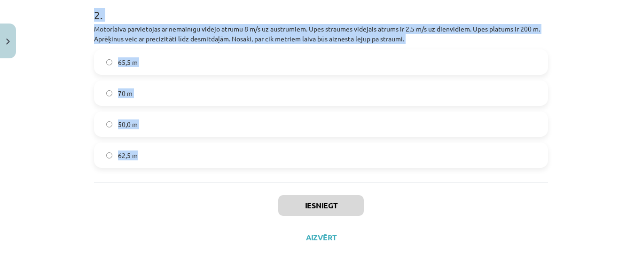
drag, startPoint x: 93, startPoint y: 48, endPoint x: 144, endPoint y: 162, distance: 124.5
copy form "1 . Motorlaiva pārvietojas ar nemainīgu vidējo ātrumu 8 m/s uz austrumiem. Upes…"
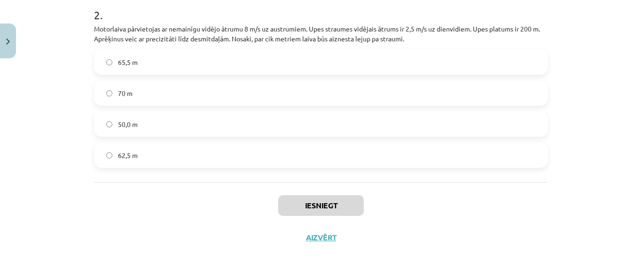
click at [143, 217] on div "Iesniegt Aizvērt" at bounding box center [321, 215] width 454 height 66
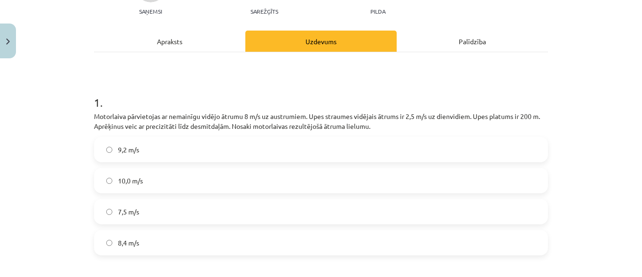
scroll to position [155, 0]
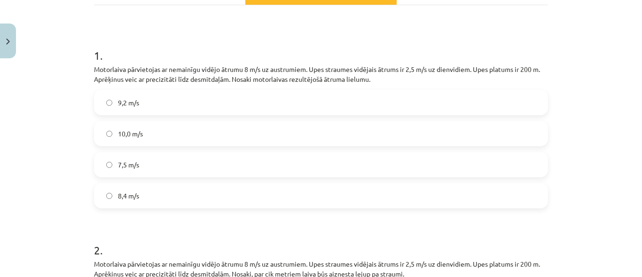
click at [132, 191] on span "8,4 m/s" at bounding box center [128, 196] width 21 height 10
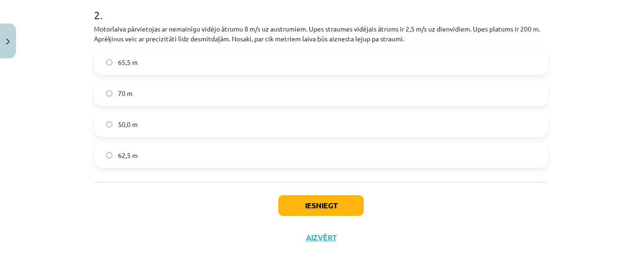
click at [134, 158] on label "62,5 m" at bounding box center [321, 154] width 452 height 23
click at [303, 202] on button "Iesniegt" at bounding box center [321, 205] width 86 height 21
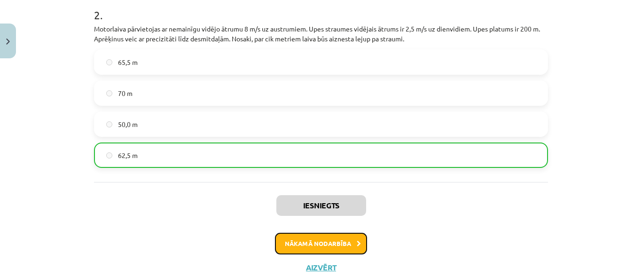
click at [326, 244] on button "Nākamā nodarbība" at bounding box center [321, 244] width 92 height 22
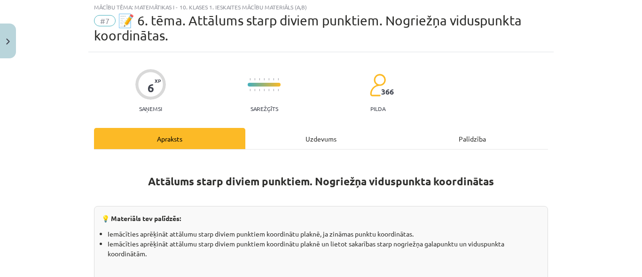
scroll to position [23, 0]
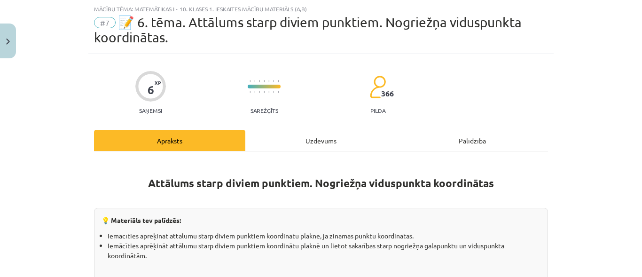
click at [313, 136] on div "Uzdevums" at bounding box center [320, 140] width 151 height 21
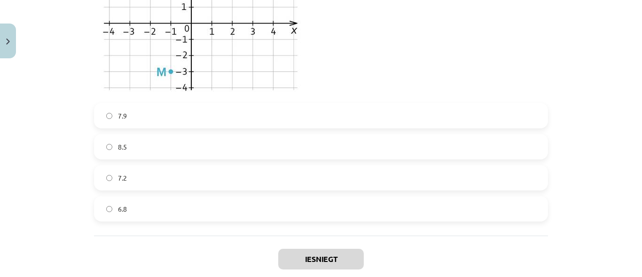
scroll to position [1454, 0]
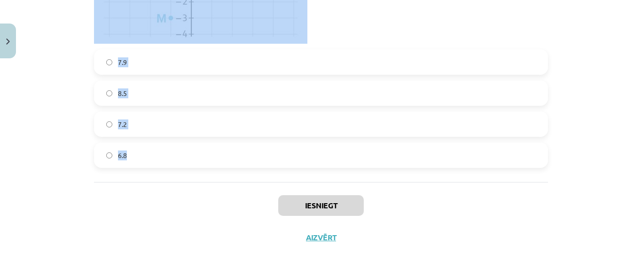
drag, startPoint x: 92, startPoint y: 154, endPoint x: 133, endPoint y: 166, distance: 42.7
copy form "1 . Loremips dolorsit ametc adipisci, elit seddoeiusmo te ﻿(−0;3) in ﻿(1;5). Ut…"
click at [67, 119] on div "Mācību tēma: Matemātikas i - 10. klases 1. ieskaites mācību materiāls (a,b) #7 …" at bounding box center [321, 138] width 642 height 277
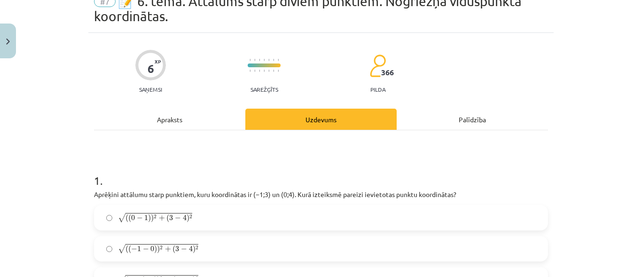
scroll to position [92, 0]
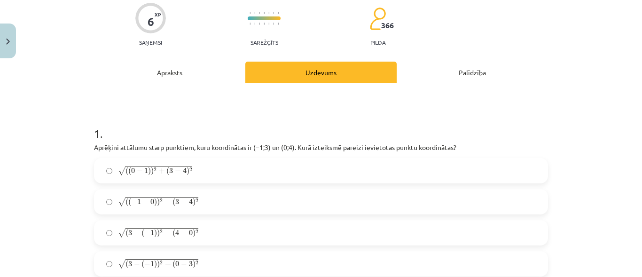
click at [205, 205] on label "√ ( ( − 1 − 0 ) ) 2 + ( 3 − 4 ) 2 ( ( − 1 − 0 ) ) 2 + ( 3 − 4 ) 2" at bounding box center [321, 201] width 452 height 23
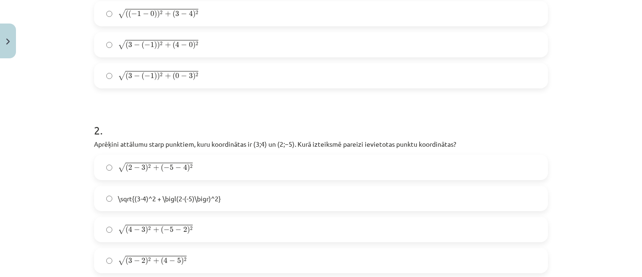
scroll to position [327, 0]
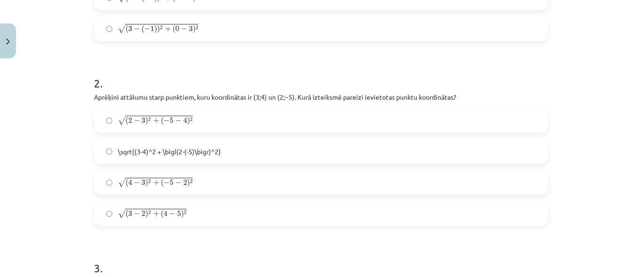
click at [151, 126] on label "√ ( 2 − 3 ) 2 + ( − 5 − 4 ) 2 ( 2 − 3 ) 2 + ( − 5 − 4 ) 2" at bounding box center [321, 120] width 452 height 23
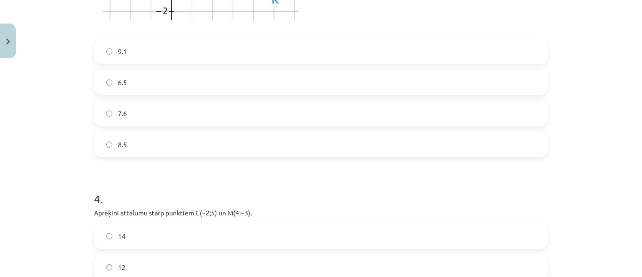
scroll to position [750, 0]
drag, startPoint x: 124, startPoint y: 137, endPoint x: 127, endPoint y: 132, distance: 5.9
click at [124, 136] on label "8.5" at bounding box center [321, 140] width 452 height 23
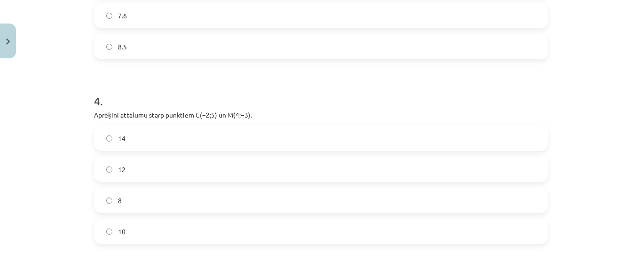
scroll to position [891, 0]
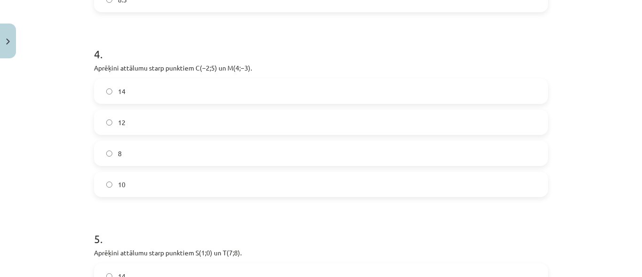
click at [155, 180] on label "10" at bounding box center [321, 183] width 452 height 23
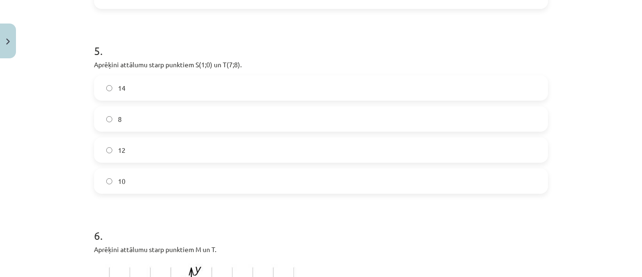
click at [145, 178] on label "10" at bounding box center [321, 180] width 452 height 23
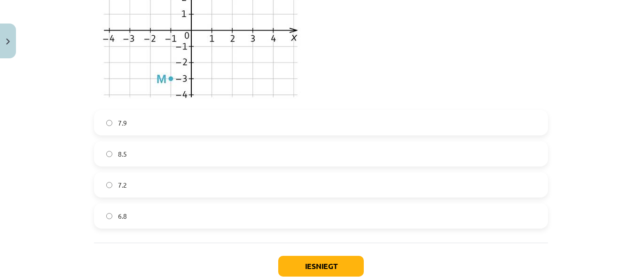
scroll to position [1407, 0]
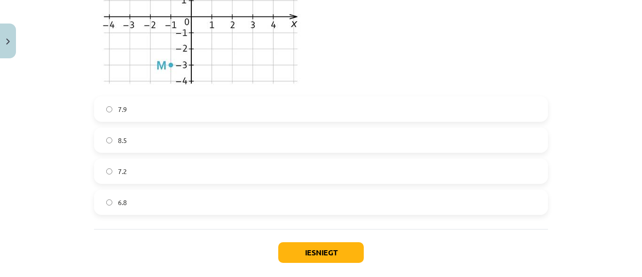
click at [140, 164] on label "7.2" at bounding box center [321, 170] width 452 height 23
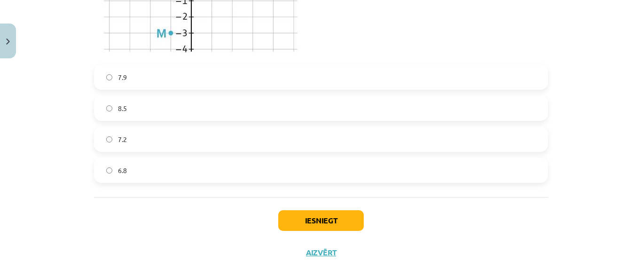
scroll to position [1454, 0]
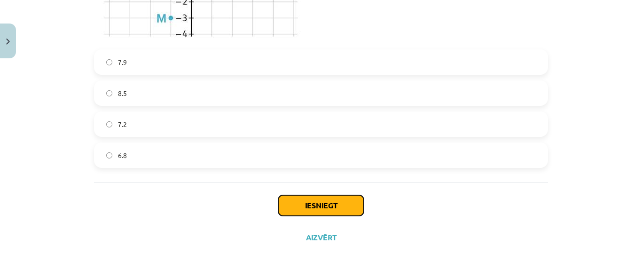
click at [317, 201] on button "Iesniegt" at bounding box center [321, 205] width 86 height 21
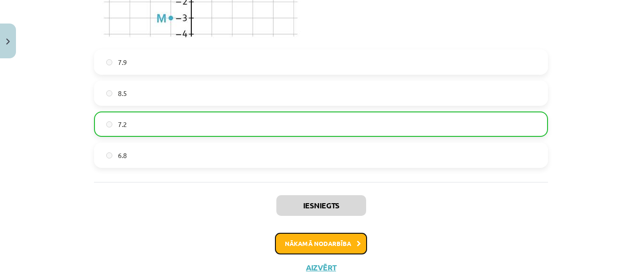
click at [316, 242] on button "Nākamā nodarbība" at bounding box center [321, 244] width 92 height 22
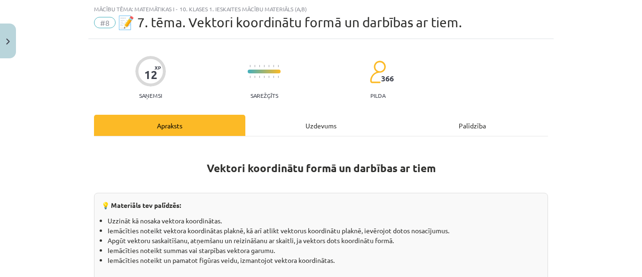
click at [323, 128] on div "Uzdevums" at bounding box center [320, 125] width 151 height 21
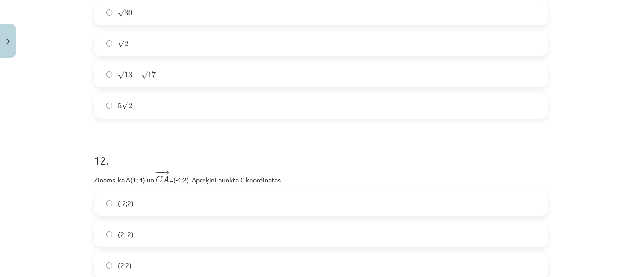
scroll to position [2595, 0]
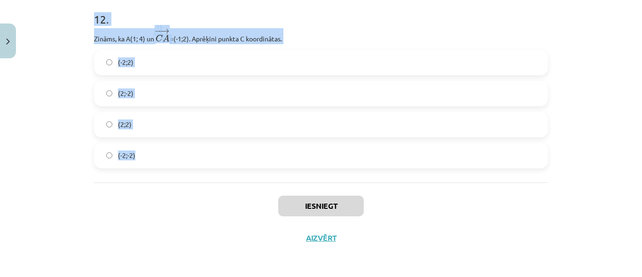
drag, startPoint x: 92, startPoint y: 92, endPoint x: 132, endPoint y: 156, distance: 75.6
copy form "5 . Lore ipsumdolo sitame consecte adipisc elitsed do eiusmodt incidid utlabore…"
click at [68, 158] on div "Mācību tēma: Matemātikas i - 10. klases 1. ieskaites mācību materiāls (a,b) #8 …" at bounding box center [321, 138] width 642 height 277
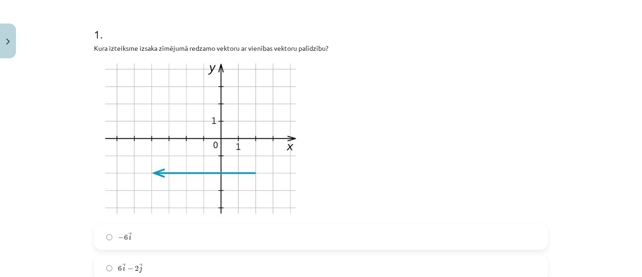
scroll to position [282, 0]
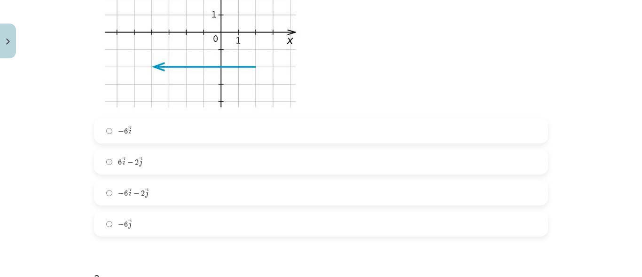
drag, startPoint x: 146, startPoint y: 159, endPoint x: 148, endPoint y: 152, distance: 7.6
click at [146, 158] on label "6 → i − 2 → j 6 i → − 2 j →" at bounding box center [321, 161] width 452 height 23
click at [136, 197] on label "− 6 → i − 2 → j − 6 i → − 2 j →" at bounding box center [321, 192] width 452 height 23
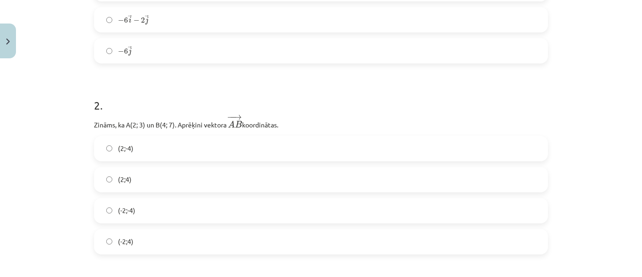
scroll to position [470, 0]
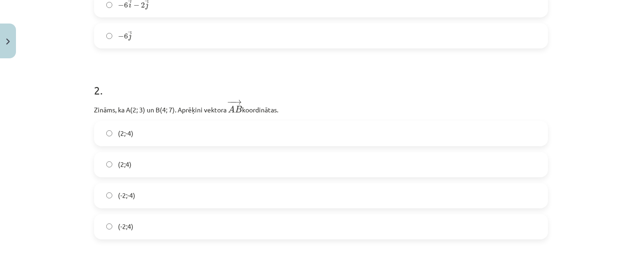
click at [149, 141] on label "(2;-4)" at bounding box center [321, 133] width 452 height 23
click at [127, 166] on span "(2;4)" at bounding box center [125, 164] width 14 height 10
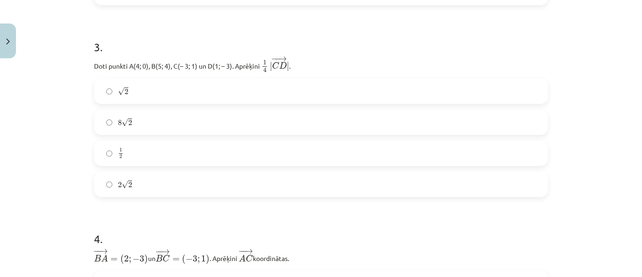
scroll to position [705, 0]
click at [139, 194] on label "2 √ 2 2 2" at bounding box center [321, 183] width 452 height 23
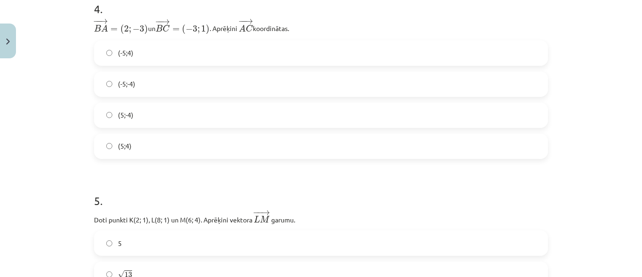
scroll to position [940, 0]
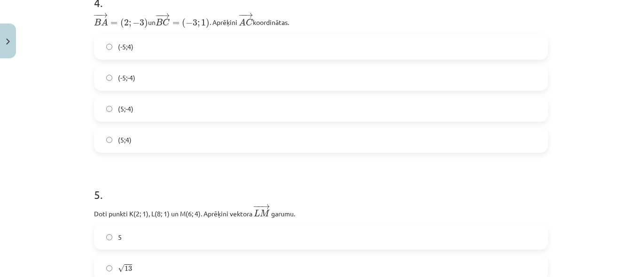
click at [132, 76] on span "(-5;-4)" at bounding box center [126, 78] width 17 height 10
click at [144, 43] on label "(-5;4)" at bounding box center [321, 46] width 452 height 23
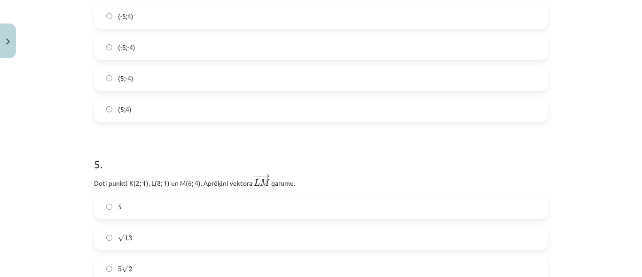
scroll to position [987, 0]
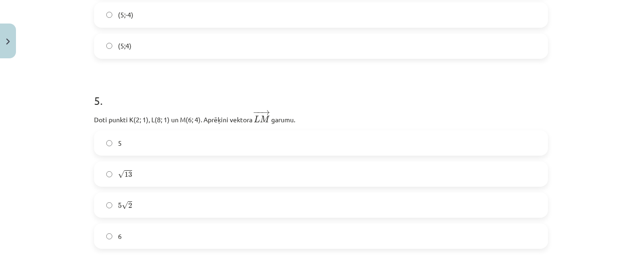
click at [143, 169] on label "√ 13 13" at bounding box center [321, 173] width 452 height 23
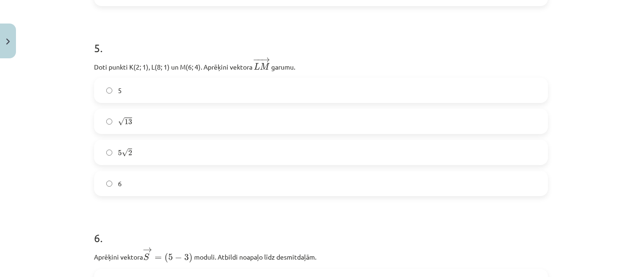
scroll to position [1269, 0]
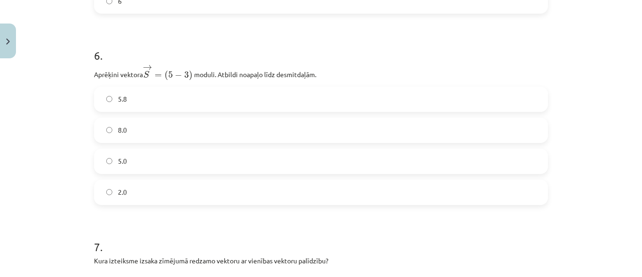
click at [131, 104] on label "5.8" at bounding box center [321, 98] width 452 height 23
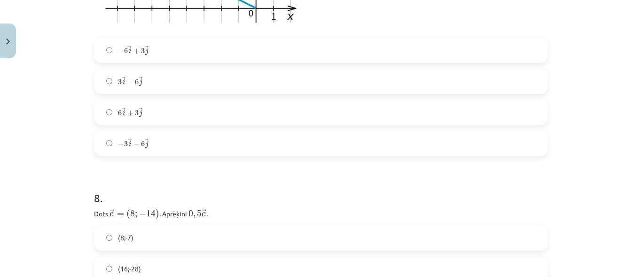
scroll to position [1645, 0]
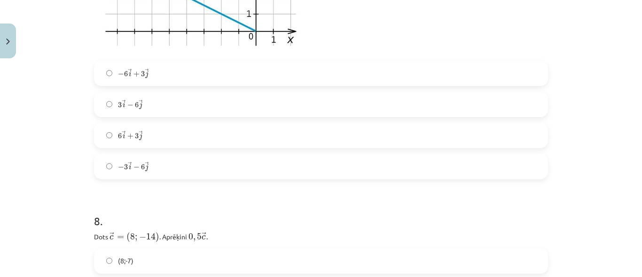
click at [145, 70] on span "→" at bounding box center [147, 72] width 4 height 6
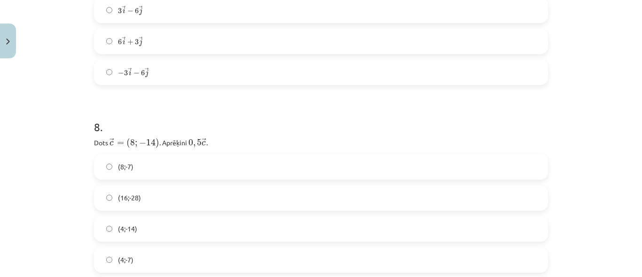
scroll to position [1692, 0]
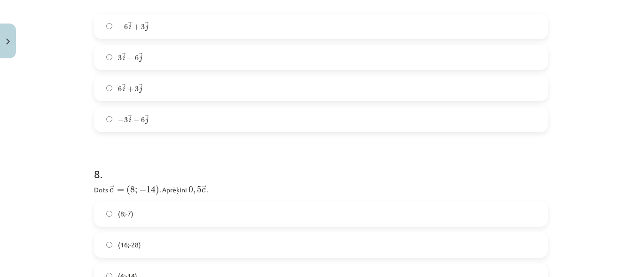
click at [164, 92] on label "6 → i + 3 → j 6 i → + 3 j →" at bounding box center [321, 88] width 452 height 23
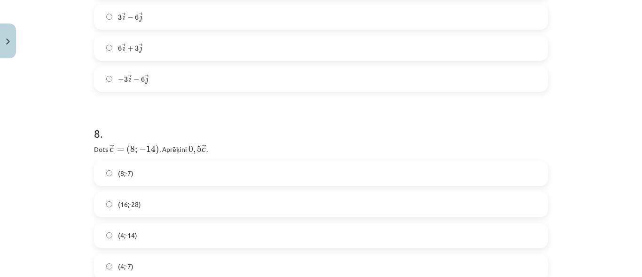
scroll to position [1833, 0]
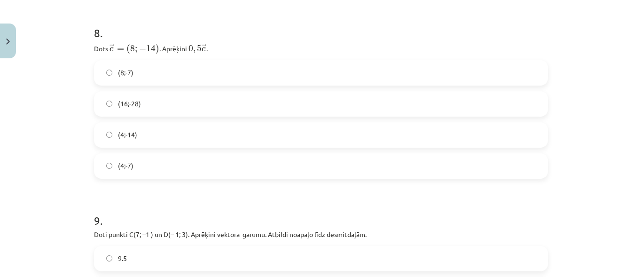
click at [135, 170] on label "(4;-7)" at bounding box center [321, 165] width 452 height 23
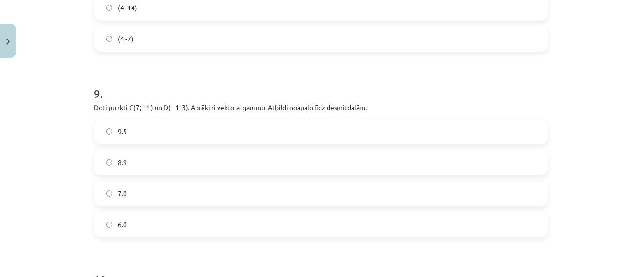
scroll to position [1974, 0]
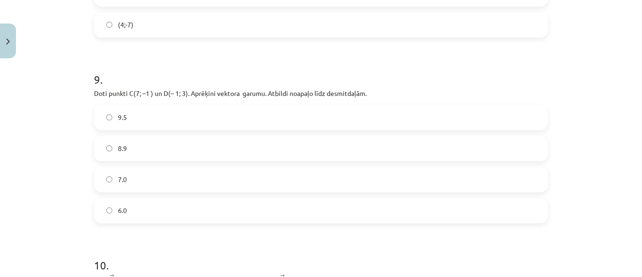
click at [142, 154] on label "8.9" at bounding box center [321, 148] width 452 height 23
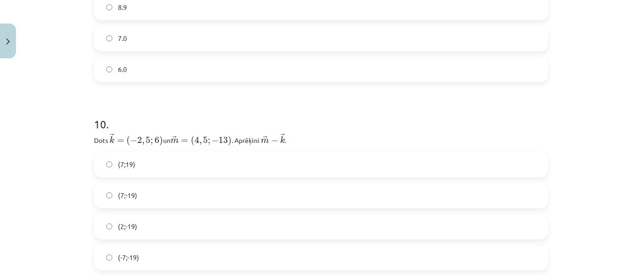
scroll to position [2162, 0]
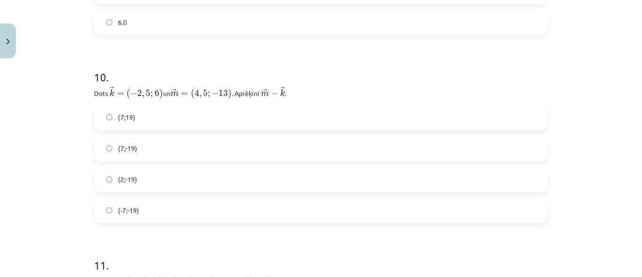
click at [145, 151] on label "(7;-19)" at bounding box center [321, 148] width 452 height 23
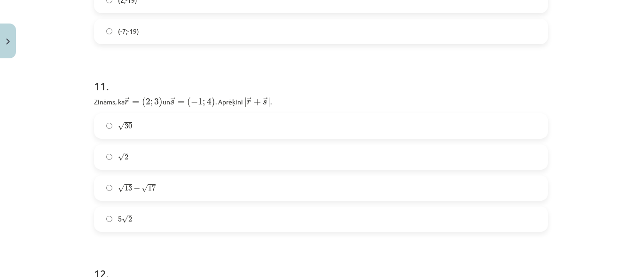
scroll to position [2350, 0]
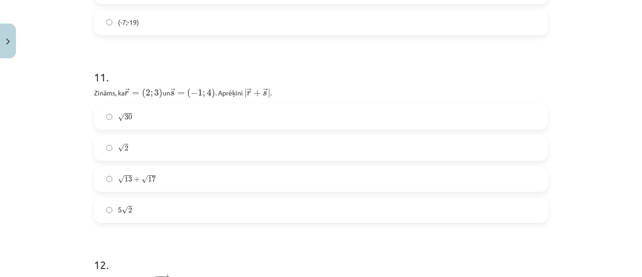
click at [127, 117] on span "30" at bounding box center [129, 117] width 8 height 6
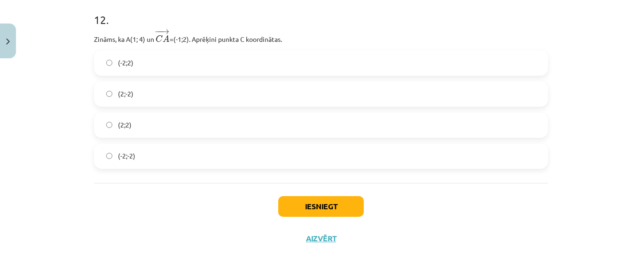
scroll to position [2595, 0]
click at [142, 122] on label "(2;2)" at bounding box center [321, 124] width 452 height 23
click at [312, 203] on button "Iesniegt" at bounding box center [321, 205] width 86 height 21
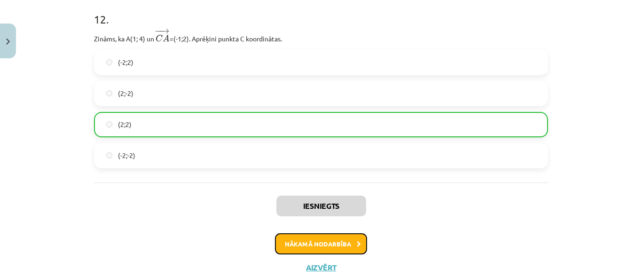
click at [313, 239] on button "Nākamā nodarbība" at bounding box center [321, 244] width 92 height 22
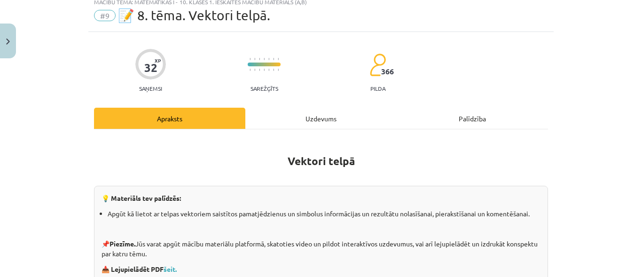
scroll to position [23, 0]
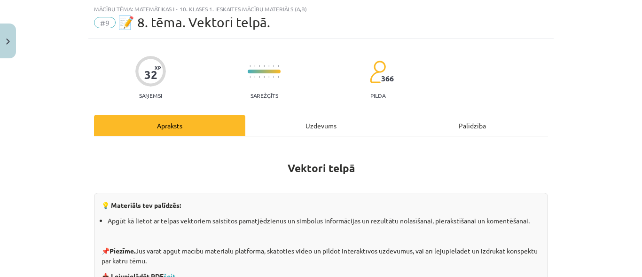
click at [322, 122] on div "Uzdevums" at bounding box center [320, 125] width 151 height 21
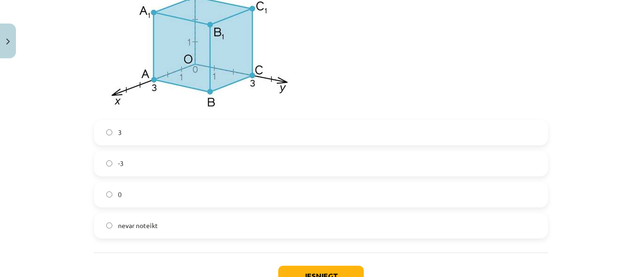
scroll to position [4451, 0]
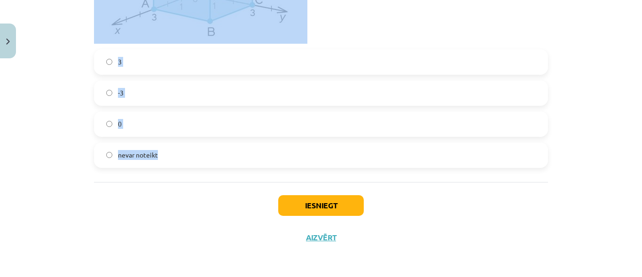
drag, startPoint x: 92, startPoint y: 89, endPoint x: 155, endPoint y: 155, distance: 91.7
copy form "2 . L ip dolorsita CO adipiscinge, seddoe te incididuntu, la etdolo, ma A(7; 4;…"
click at [59, 140] on div "Mācību tēma: Matemātikas i - 10. klases 1. ieskaites mācību materiāls (a,b) #9 …" at bounding box center [321, 138] width 642 height 277
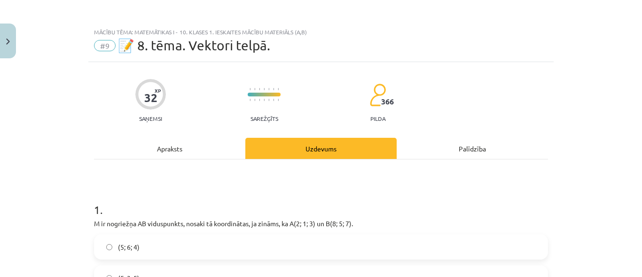
scroll to position [0, 0]
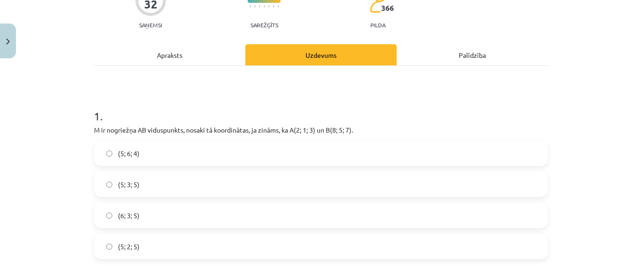
click at [132, 181] on span "(5; 3; 5)" at bounding box center [129, 185] width 22 height 10
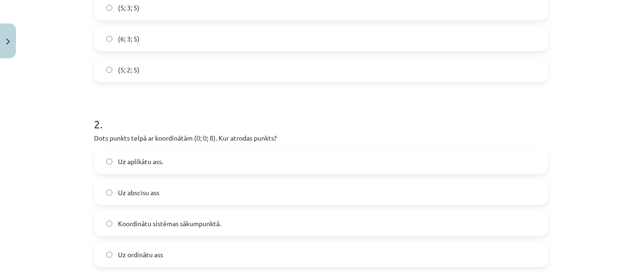
scroll to position [282, 0]
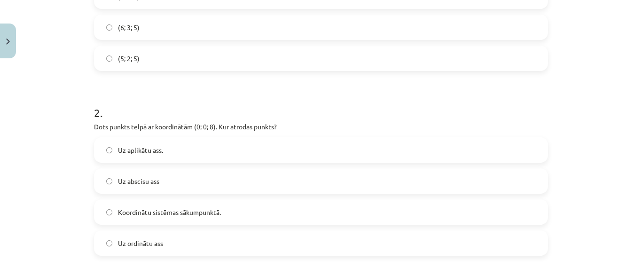
click at [142, 148] on span "Uz aplikātu ass." at bounding box center [140, 150] width 45 height 10
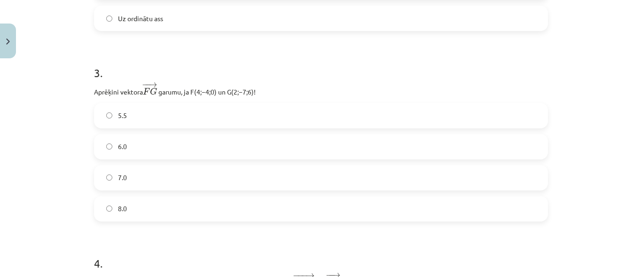
scroll to position [517, 0]
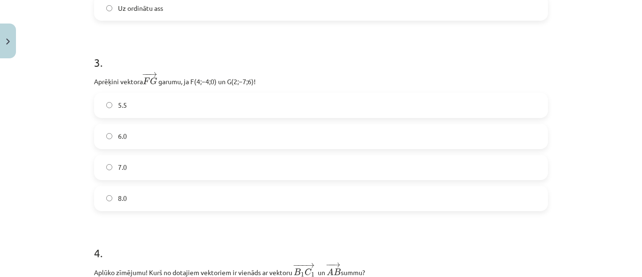
click at [136, 169] on label "7.0" at bounding box center [321, 167] width 452 height 23
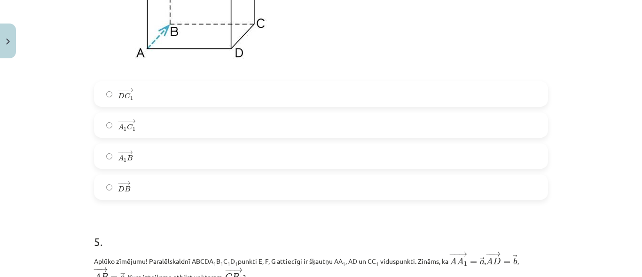
scroll to position [893, 0]
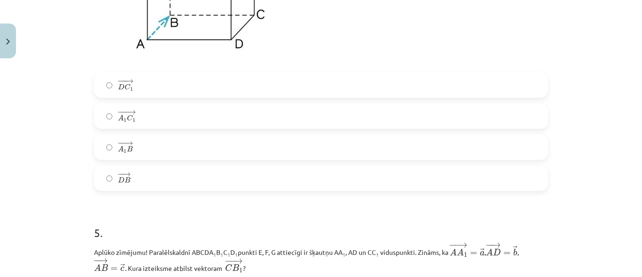
click at [132, 82] on label "− −− → D C 1 D C 1 →" at bounding box center [321, 84] width 452 height 23
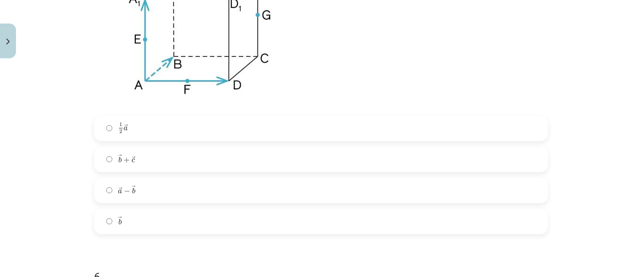
scroll to position [1269, 0]
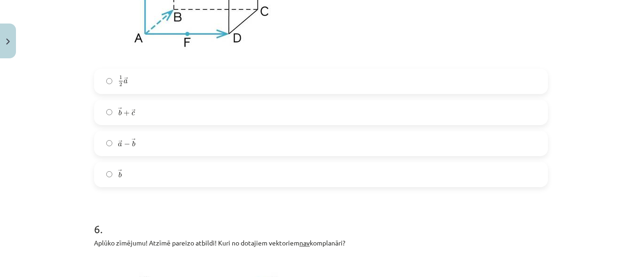
click at [155, 117] on label "→ b + → c b → + c →" at bounding box center [321, 112] width 452 height 23
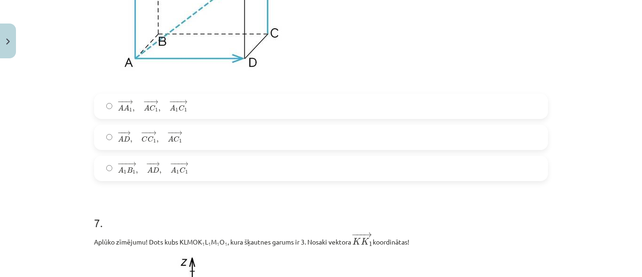
scroll to position [1598, 0]
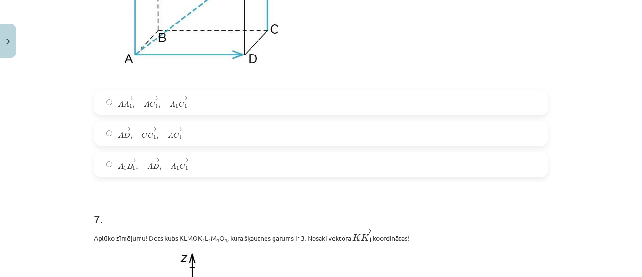
click at [158, 104] on span "," at bounding box center [159, 106] width 2 height 4
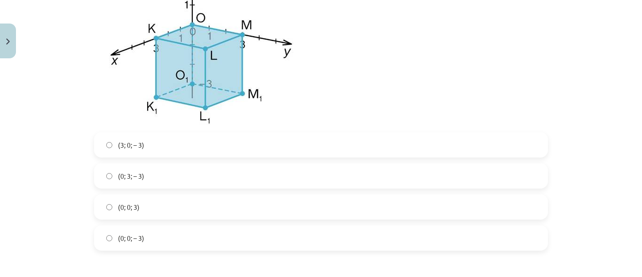
scroll to position [1927, 0]
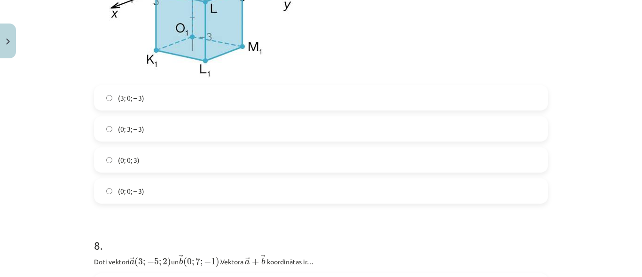
drag, startPoint x: 146, startPoint y: 168, endPoint x: 156, endPoint y: 102, distance: 66.6
click at [146, 166] on label "(0; 0; 3)" at bounding box center [321, 159] width 452 height 23
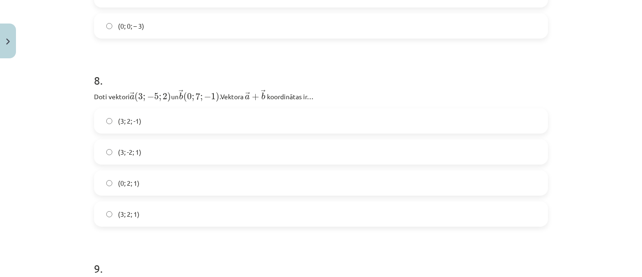
scroll to position [2115, 0]
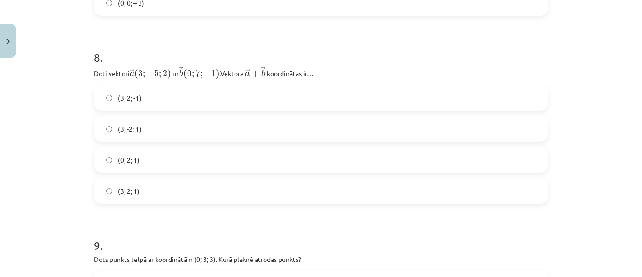
click at [140, 196] on label "(3; 2; 1)" at bounding box center [321, 190] width 452 height 23
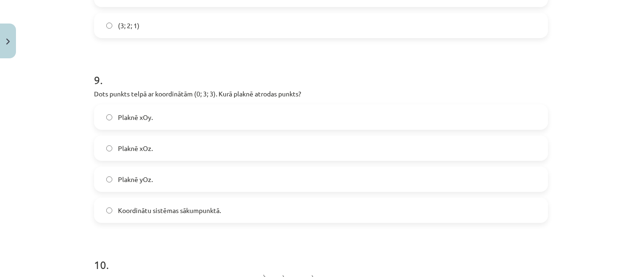
scroll to position [2303, 0]
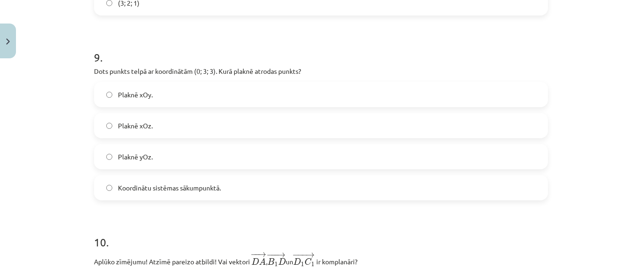
click at [154, 157] on label "Plaknē yOz." at bounding box center [321, 156] width 452 height 23
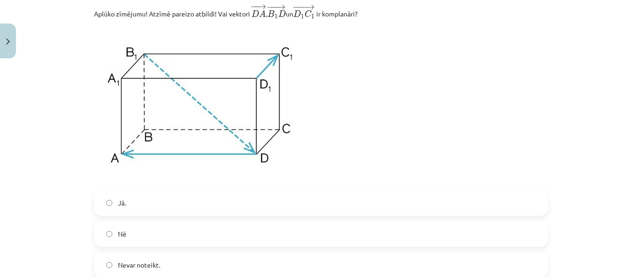
scroll to position [2679, 0]
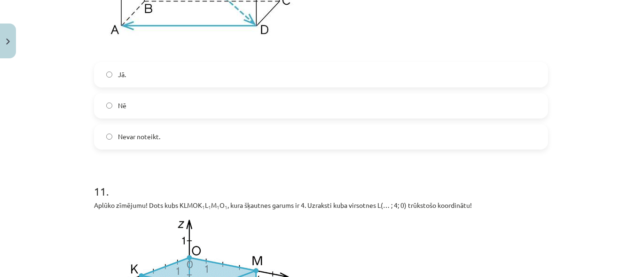
click at [121, 79] on span "Jā." at bounding box center [122, 75] width 8 height 10
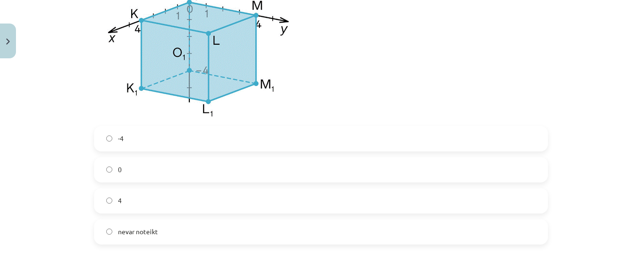
scroll to position [3008, 0]
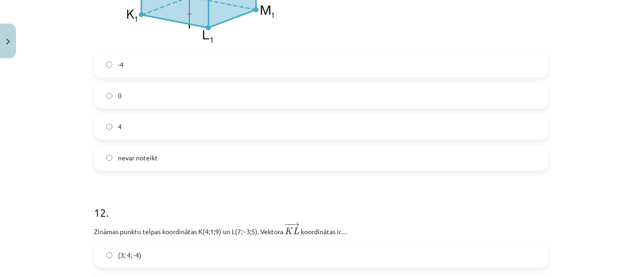
click at [119, 107] on label "0" at bounding box center [321, 95] width 452 height 23
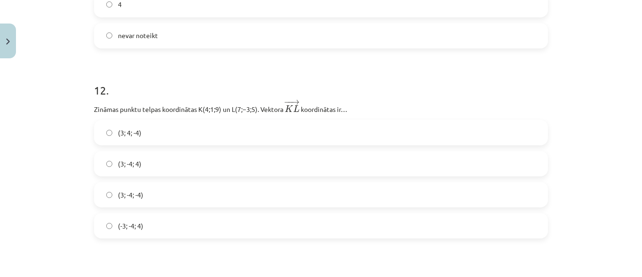
scroll to position [3149, 0]
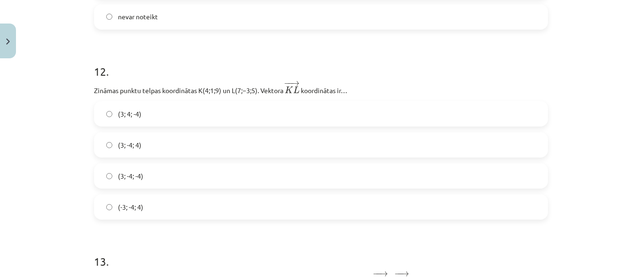
click at [138, 178] on span "(3; -4; -4)" at bounding box center [130, 176] width 25 height 10
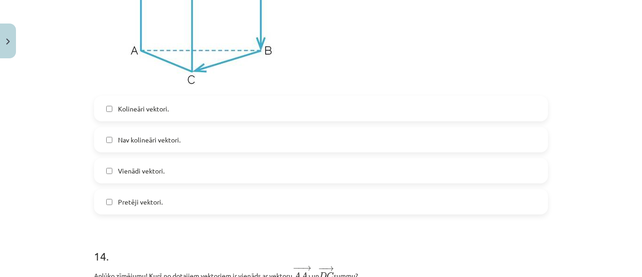
scroll to position [3524, 0]
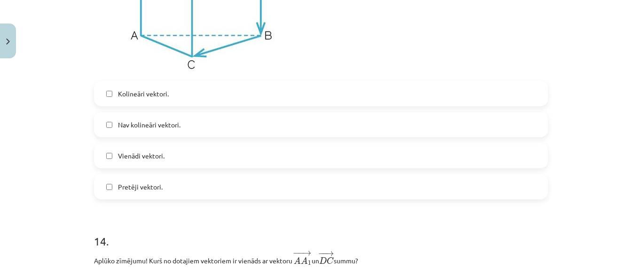
click at [167, 98] on label "Kolineāri vektori." at bounding box center [321, 93] width 452 height 23
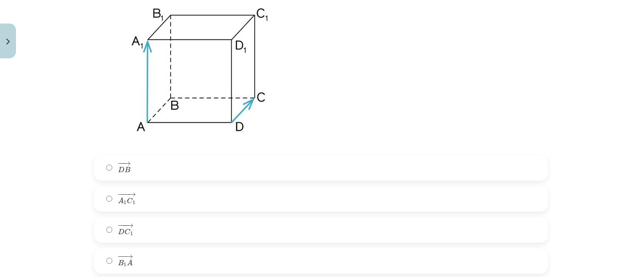
scroll to position [3947, 0]
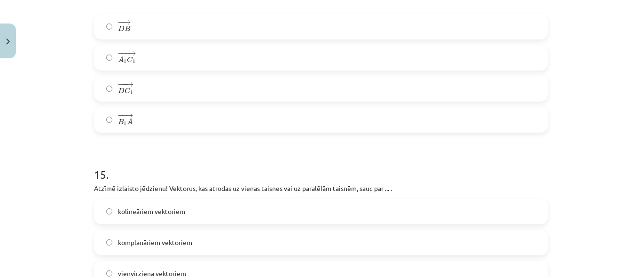
drag, startPoint x: 129, startPoint y: 31, endPoint x: 166, endPoint y: 80, distance: 61.8
click at [130, 31] on label "− − → D B D B →" at bounding box center [321, 26] width 452 height 23
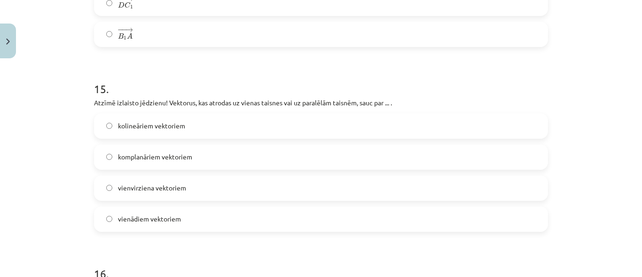
scroll to position [4041, 0]
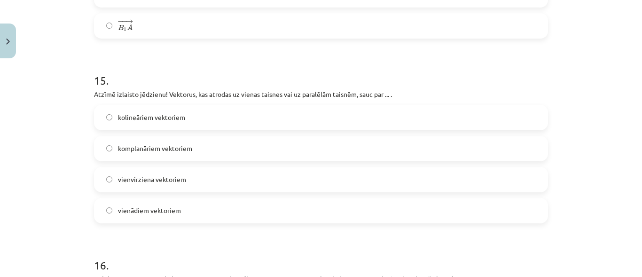
click at [173, 122] on span "kolineāriem vektoriem" at bounding box center [151, 117] width 67 height 10
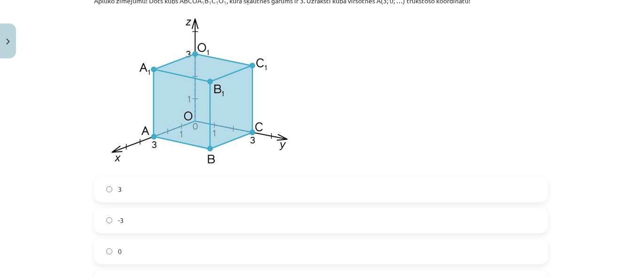
scroll to position [4417, 0]
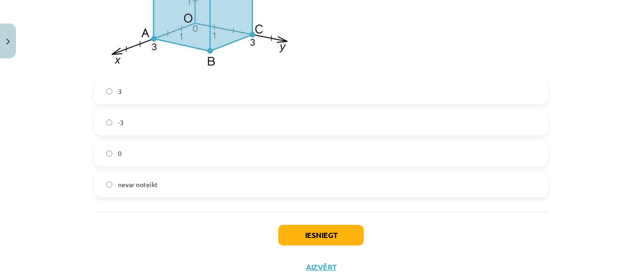
click at [120, 96] on label "3" at bounding box center [321, 91] width 452 height 23
click at [308, 235] on button "Iesniegt" at bounding box center [321, 235] width 86 height 21
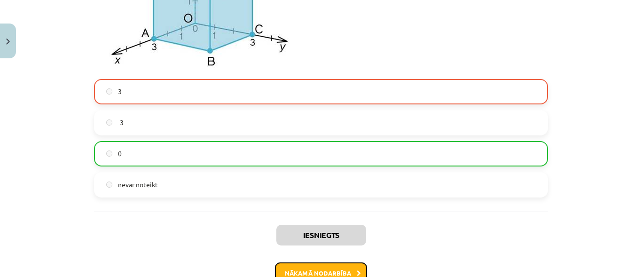
click at [305, 273] on button "Nākamā nodarbība" at bounding box center [321, 273] width 92 height 22
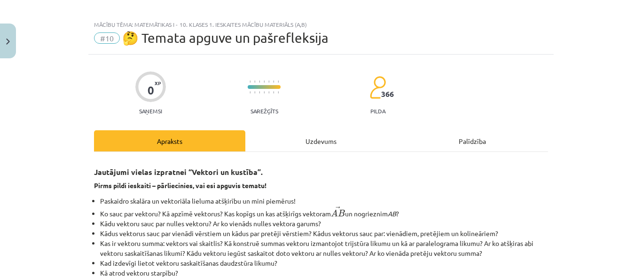
scroll to position [0, 0]
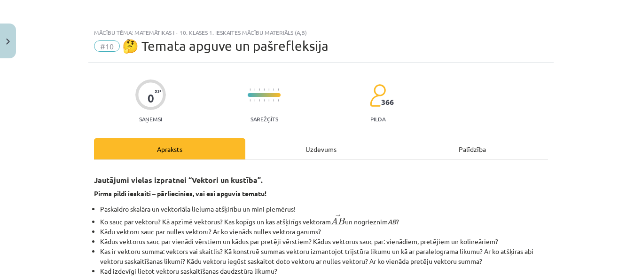
click at [305, 150] on div "Uzdevums" at bounding box center [320, 148] width 151 height 21
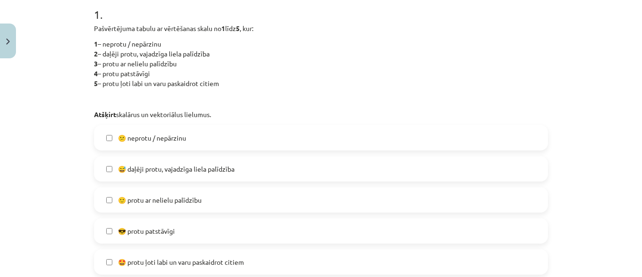
scroll to position [211, 0]
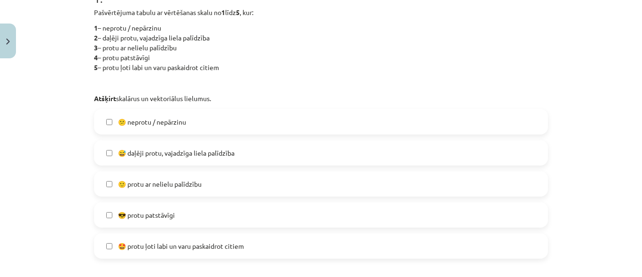
drag, startPoint x: 165, startPoint y: 156, endPoint x: 171, endPoint y: 155, distance: 5.4
click at [166, 156] on span "😅 daļēji protu, vajadzīga liela palīdzība" at bounding box center [176, 153] width 117 height 10
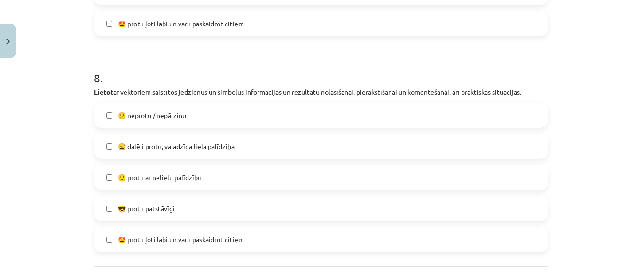
scroll to position [1822, 0]
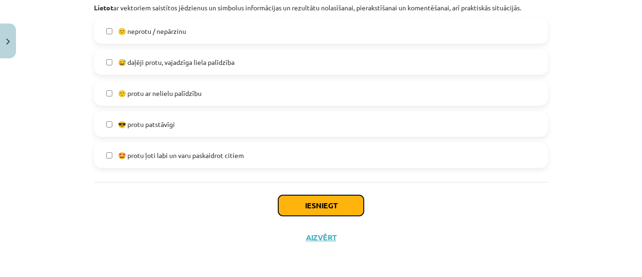
click at [320, 203] on button "Iesniegt" at bounding box center [321, 205] width 86 height 21
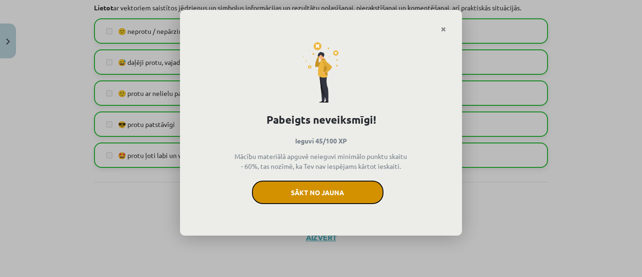
click at [306, 197] on button "Sākt no jauna" at bounding box center [318, 191] width 132 height 23
click at [303, 199] on button "Sākt no jauna" at bounding box center [318, 191] width 132 height 23
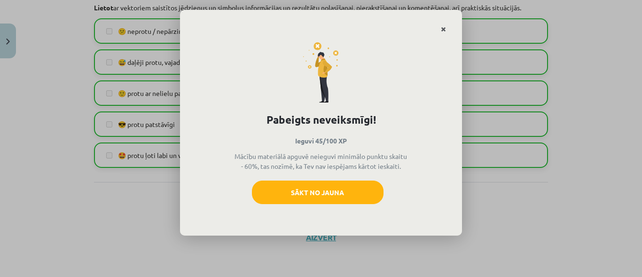
click at [449, 29] on link "Close" at bounding box center [443, 29] width 16 height 18
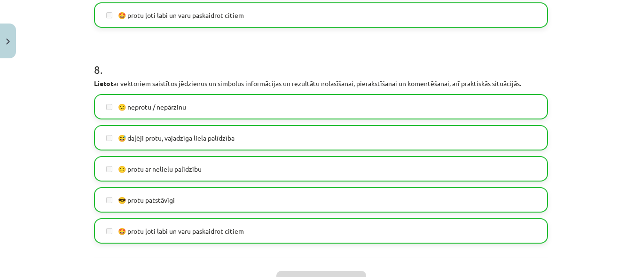
scroll to position [1587, 0]
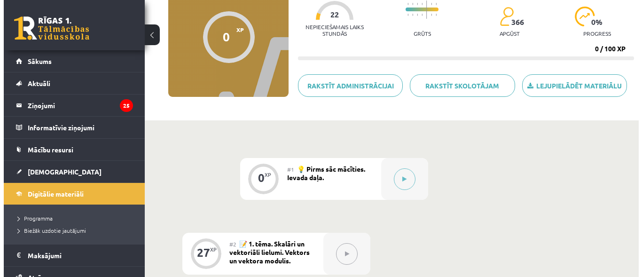
scroll to position [94, 0]
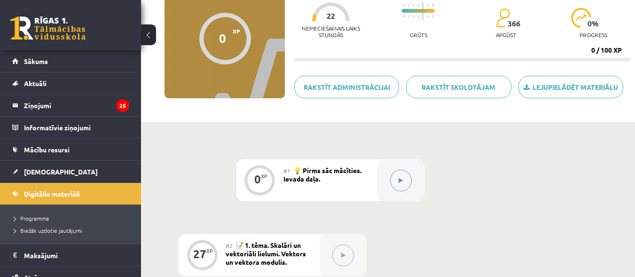
click at [399, 182] on icon at bounding box center [400, 181] width 4 height 6
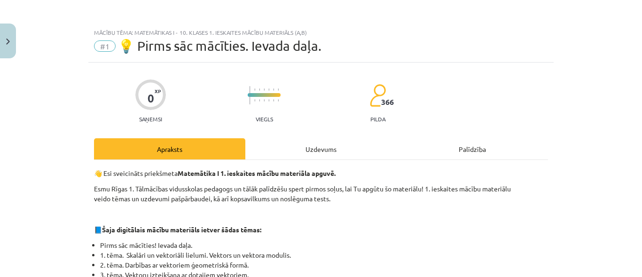
click at [338, 148] on div "Uzdevums" at bounding box center [320, 148] width 151 height 21
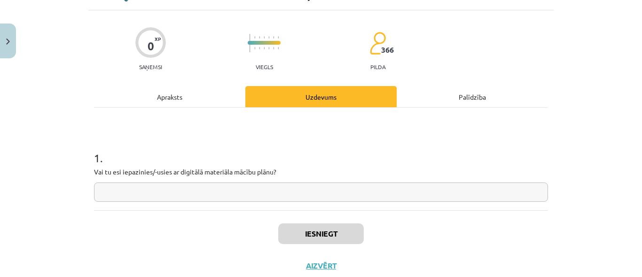
scroll to position [80, 0]
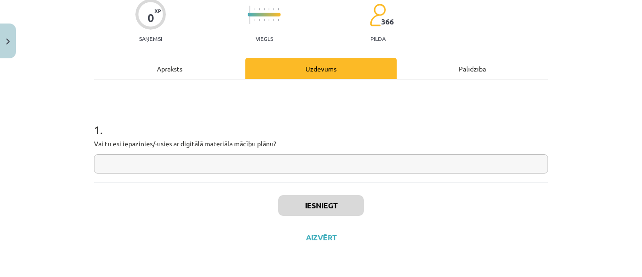
click at [206, 165] on input "text" at bounding box center [321, 163] width 454 height 19
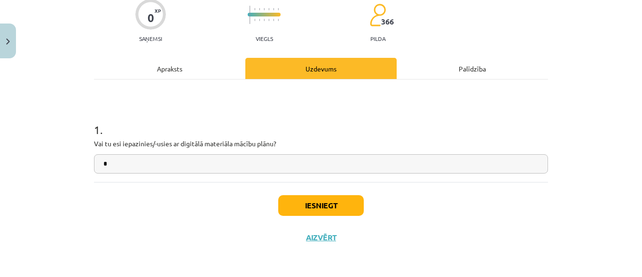
type input "*"
click at [318, 210] on button "Iesniegt" at bounding box center [321, 205] width 86 height 21
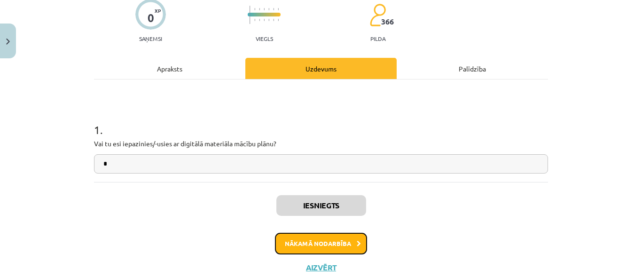
click at [325, 241] on button "Nākamā nodarbība" at bounding box center [321, 244] width 92 height 22
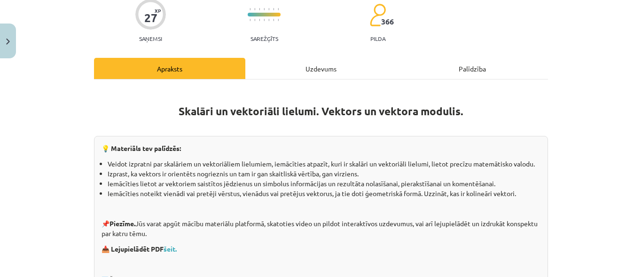
scroll to position [23, 0]
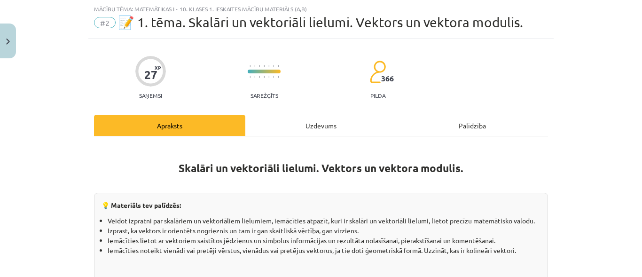
click at [314, 121] on div "Uzdevums" at bounding box center [320, 125] width 151 height 21
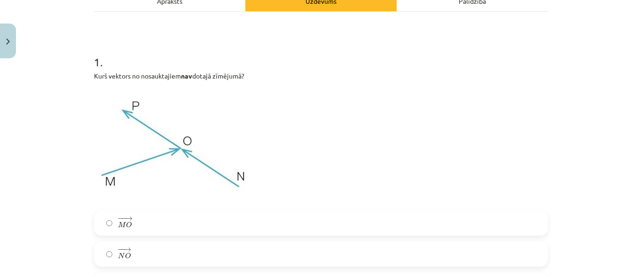
scroll to position [164, 0]
